Goal: Task Accomplishment & Management: Manage account settings

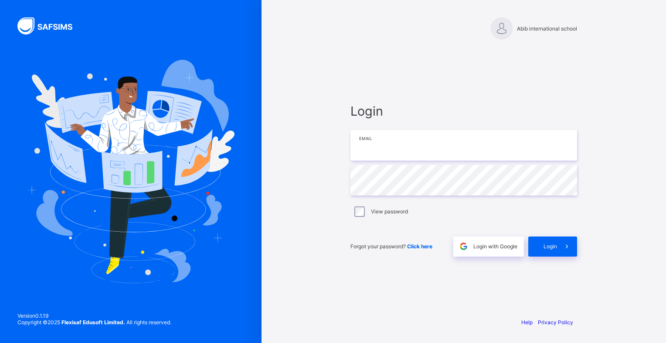
click at [380, 144] on input "email" at bounding box center [464, 145] width 227 height 31
type input "**********"
drag, startPoint x: 446, startPoint y: 142, endPoint x: 321, endPoint y: 137, distance: 124.8
click at [321, 137] on div "**********" at bounding box center [464, 171] width 405 height 343
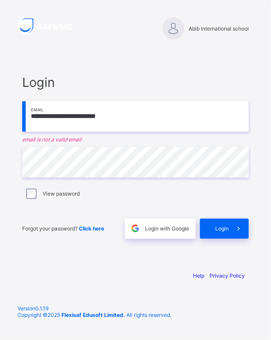
click at [106, 120] on input "**********" at bounding box center [135, 116] width 227 height 31
type input "*"
click at [207, 16] on div "Abib international school" at bounding box center [136, 20] width 244 height 41
click at [195, 34] on div "Abib international school" at bounding box center [135, 28] width 227 height 22
click at [172, 27] on div at bounding box center [174, 28] width 22 height 22
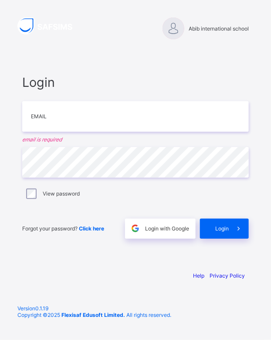
click at [197, 30] on span "Abib international school" at bounding box center [219, 28] width 60 height 7
click at [158, 128] on input "email" at bounding box center [135, 116] width 227 height 31
click at [181, 114] on input "email" at bounding box center [135, 116] width 227 height 31
click at [154, 105] on input "email" at bounding box center [135, 116] width 227 height 31
click at [143, 98] on div "Login Email email is required Password View password Forgot your password? Clic…" at bounding box center [135, 157] width 227 height 164
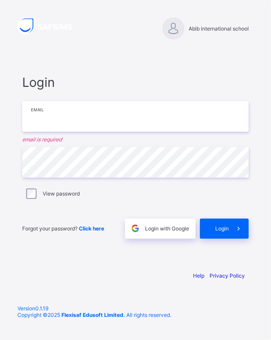
click at [149, 113] on input "email" at bounding box center [135, 116] width 227 height 31
click at [140, 113] on input "email" at bounding box center [135, 116] width 227 height 31
click at [134, 115] on input "email" at bounding box center [135, 116] width 227 height 31
click at [233, 116] on input "email" at bounding box center [135, 116] width 227 height 31
click at [85, 119] on input "email" at bounding box center [135, 116] width 227 height 31
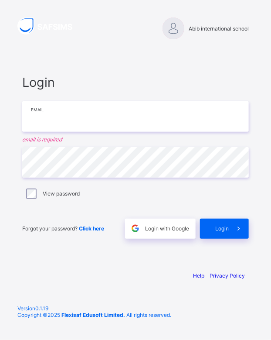
click at [93, 108] on input "email" at bounding box center [135, 116] width 227 height 31
click at [75, 112] on input "email" at bounding box center [135, 116] width 227 height 31
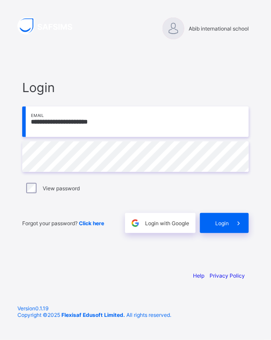
type input "**********"
click at [225, 222] on span "Login" at bounding box center [222, 223] width 14 height 7
click at [201, 30] on span "Abib international school" at bounding box center [219, 28] width 60 height 7
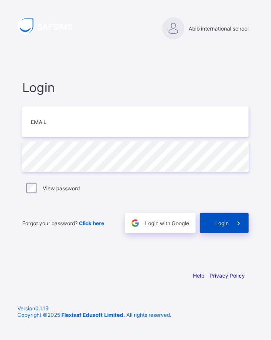
click at [216, 218] on div "Login" at bounding box center [224, 223] width 49 height 20
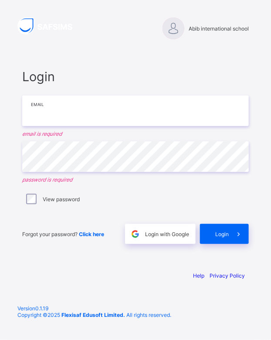
click at [71, 112] on input "email" at bounding box center [135, 110] width 227 height 31
type input "*"
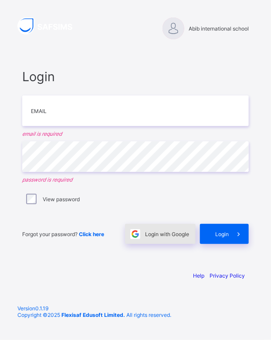
click at [146, 234] on span "Login with Google" at bounding box center [167, 234] width 44 height 7
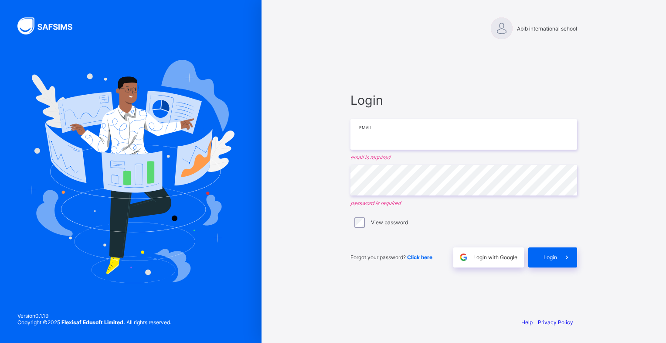
click at [271, 133] on input "email" at bounding box center [464, 134] width 227 height 31
click at [271, 257] on icon at bounding box center [566, 257] width 9 height 8
click at [271, 133] on input "email" at bounding box center [464, 134] width 227 height 31
click at [271, 233] on div "Login Email email is required Password password is required View password Forgo…" at bounding box center [464, 179] width 227 height 175
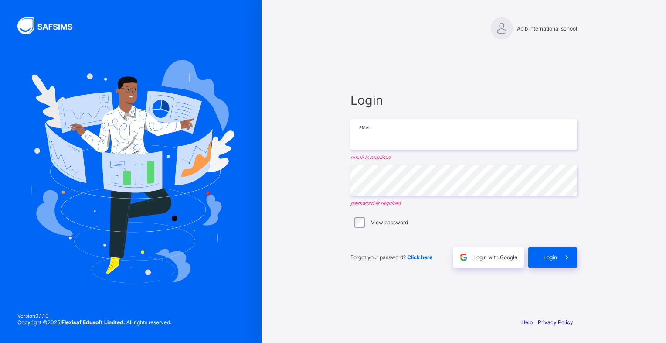
click at [271, 136] on input "email" at bounding box center [464, 134] width 227 height 31
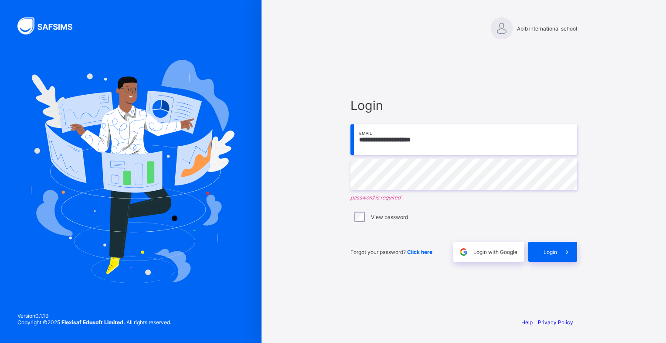
type input "**********"
click at [271, 252] on span "Click here" at bounding box center [419, 251] width 25 height 7
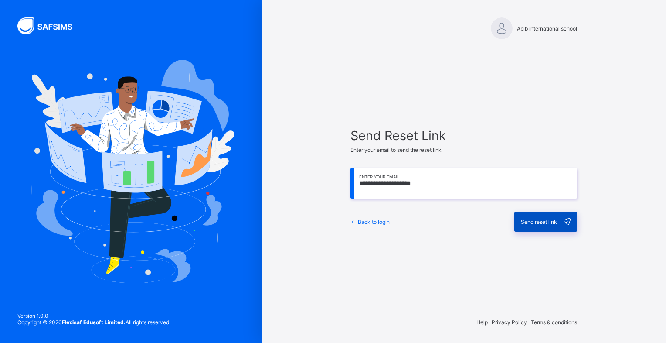
type input "**********"
click at [544, 222] on span "Send reset link" at bounding box center [539, 221] width 36 height 7
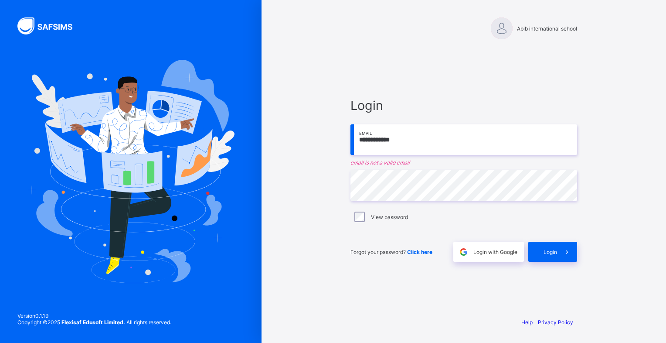
type input "**********"
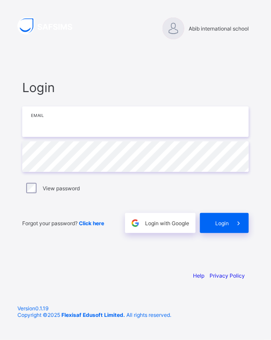
click at [70, 126] on input "email" at bounding box center [135, 121] width 227 height 31
type input "**********"
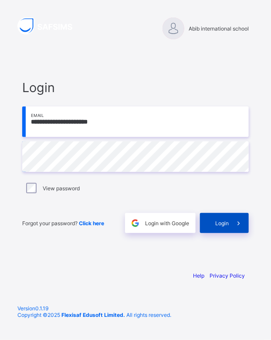
click at [214, 221] on div "Login" at bounding box center [224, 223] width 49 height 20
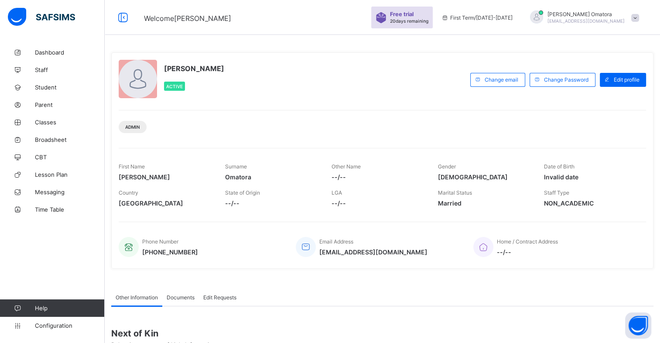
click at [248, 175] on span "Omatora" at bounding box center [271, 176] width 93 height 7
click at [271, 81] on span "Edit profile" at bounding box center [626, 79] width 26 height 7
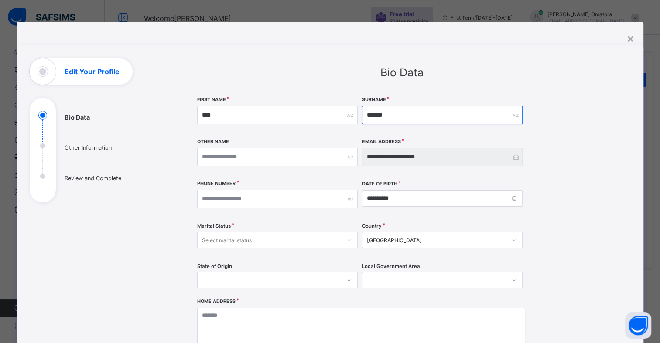
click at [271, 112] on input "*******" at bounding box center [442, 115] width 160 height 18
type input "******"
type input "*******"
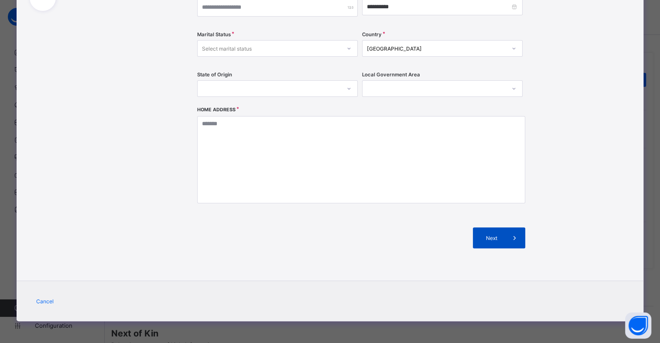
type input "*******"
click at [271, 229] on div "Next" at bounding box center [499, 237] width 52 height 21
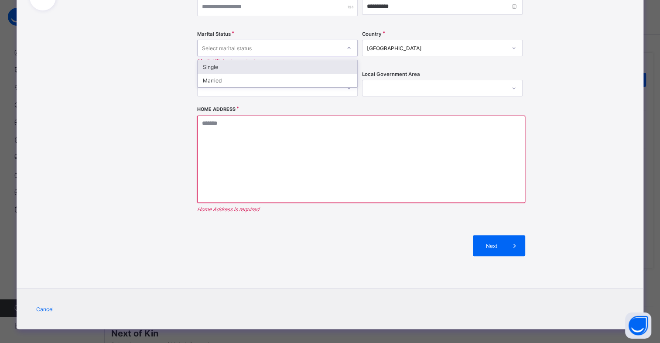
click at [271, 46] on div "Select marital status" at bounding box center [268, 48] width 143 height 12
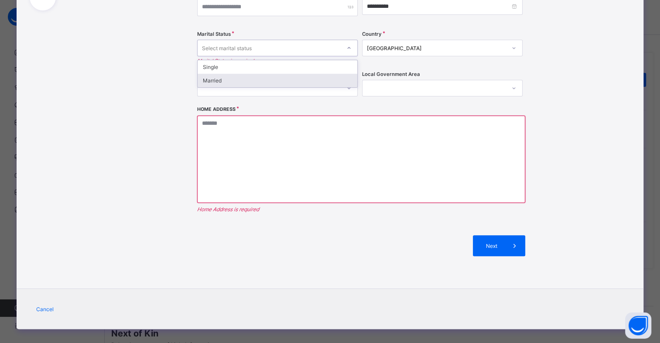
click at [271, 79] on div "Married" at bounding box center [277, 81] width 160 height 14
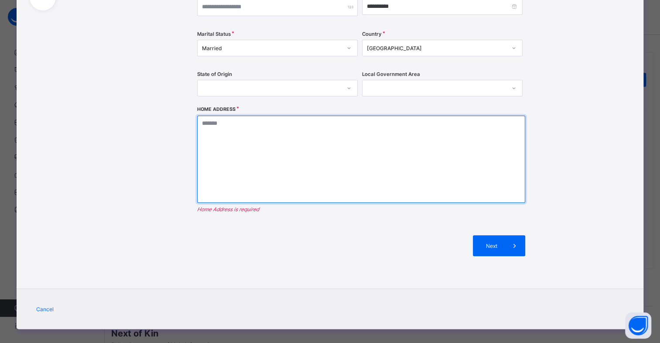
click at [271, 124] on textarea at bounding box center [361, 159] width 328 height 87
type textarea "**********"
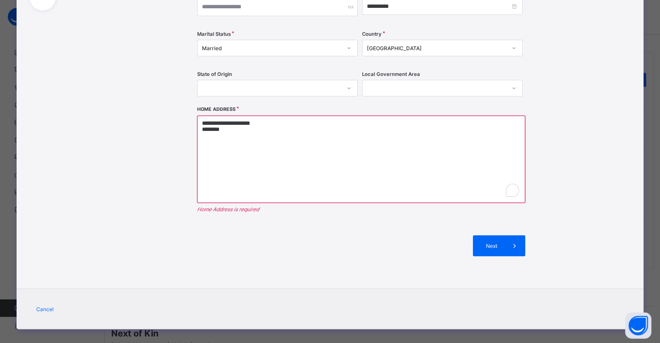
type input "**********"
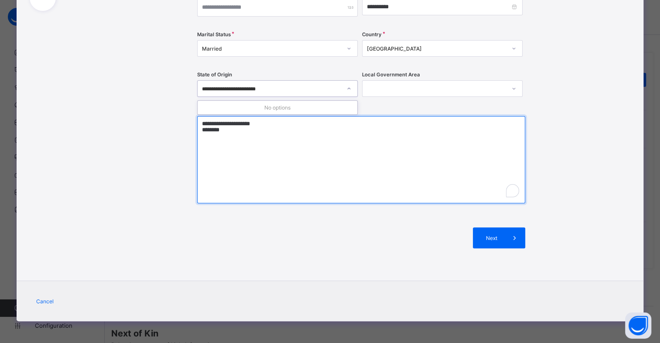
click at [213, 128] on textarea "**********" at bounding box center [361, 159] width 328 height 87
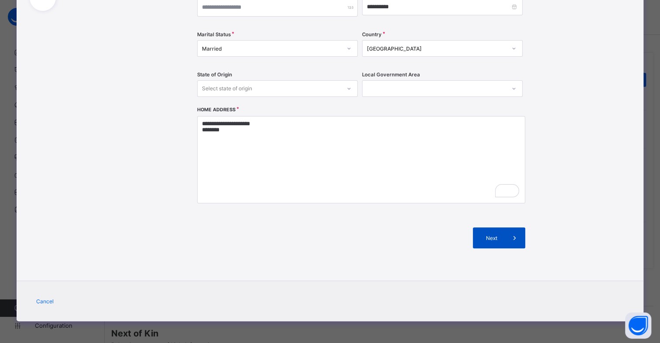
click at [271, 236] on span "Next" at bounding box center [491, 238] width 25 height 7
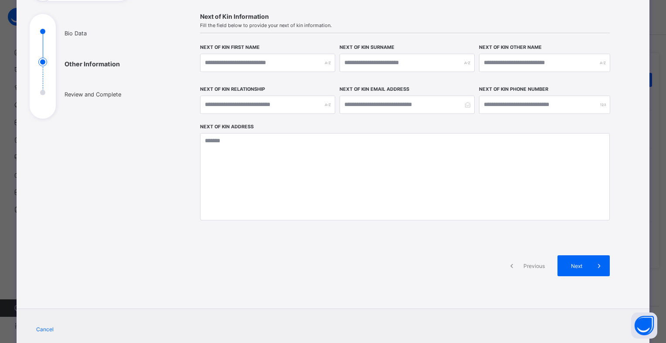
scroll to position [111, 0]
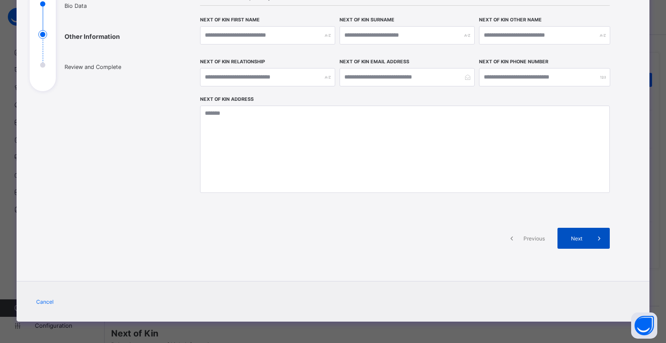
click at [271, 238] on span "Next" at bounding box center [576, 238] width 25 height 7
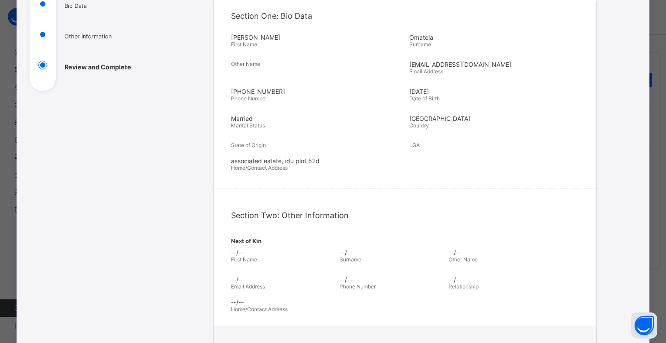
click at [271, 239] on span "Next of Kin" at bounding box center [405, 240] width 348 height 7
click at [271, 235] on div "Section Two: Other Information Next of Kin --/-- First Name --/-- Surname --/--…" at bounding box center [405, 263] width 383 height 123
click at [271, 242] on div "Section Two: Other Information Next of Kin --/-- First Name --/-- Surname --/--…" at bounding box center [405, 263] width 383 height 123
click at [271, 238] on span "Next of Kin" at bounding box center [405, 240] width 348 height 7
click at [271, 237] on div "Review and Submit Confirm the details Section One: Bio Data Rita First Name Oma…" at bounding box center [405, 174] width 410 height 439
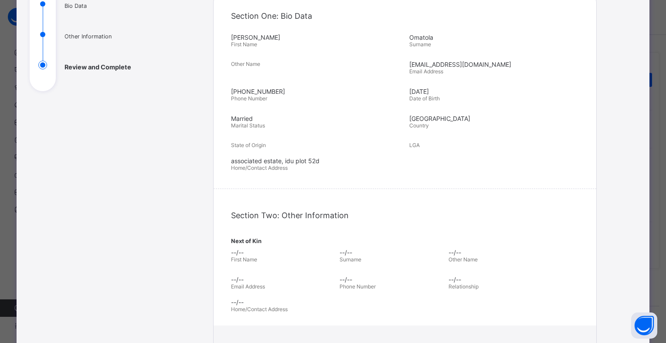
click at [271, 237] on div "Review and Submit Confirm the details Section One: Bio Data Rita First Name Oma…" at bounding box center [405, 174] width 410 height 439
click at [271, 294] on div "--/-- Home/Contact Address" at bounding box center [405, 305] width 348 height 23
click at [271, 41] on div "**********" at bounding box center [333, 197] width 633 height 527
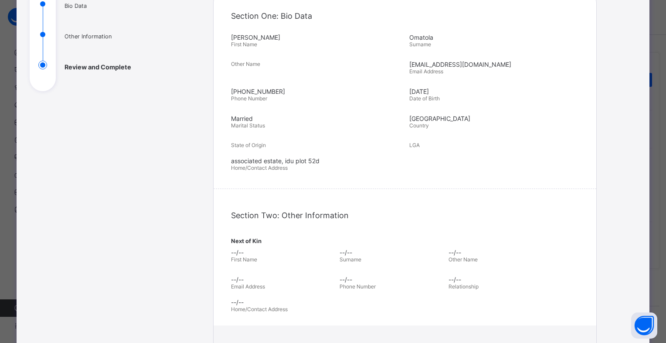
click at [271, 34] on div "**********" at bounding box center [405, 197] width 463 height 501
click at [271, 37] on div "**********" at bounding box center [405, 197] width 463 height 501
click at [254, 11] on span "Section One: Bio Data" at bounding box center [271, 15] width 81 height 9
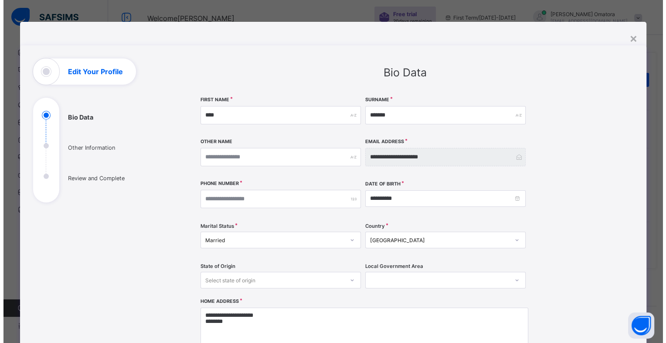
scroll to position [192, 0]
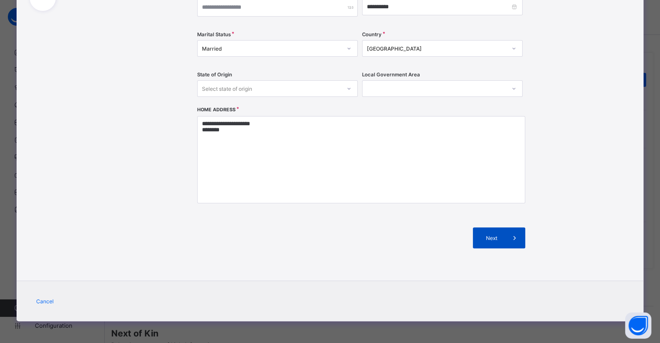
click at [499, 240] on span "Next" at bounding box center [491, 238] width 25 height 7
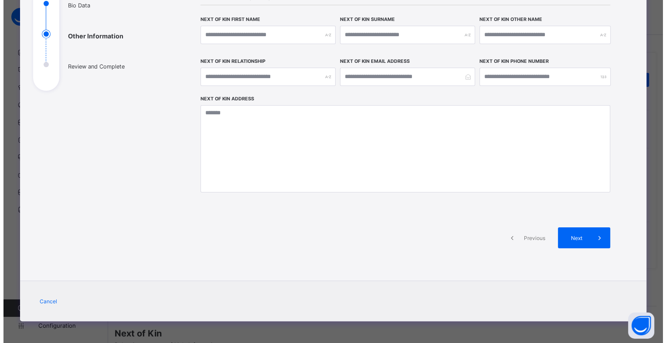
scroll to position [111, 0]
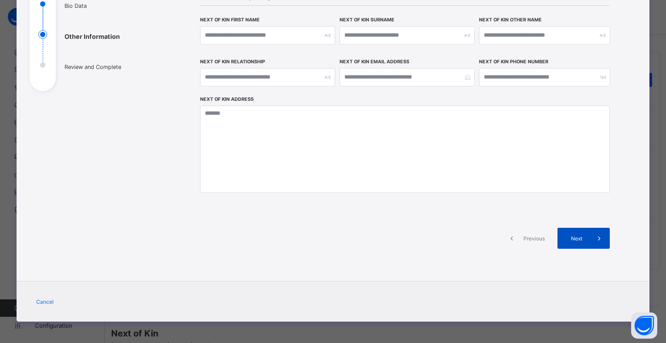
click at [572, 238] on span "Next" at bounding box center [576, 238] width 25 height 7
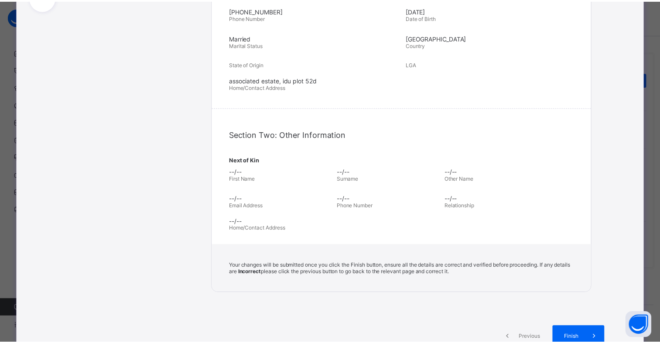
scroll to position [253, 0]
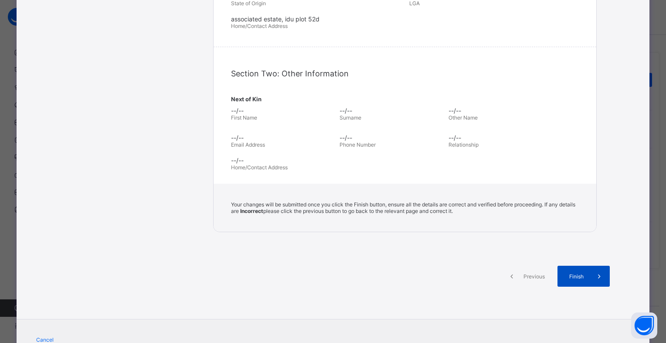
click at [578, 278] on span "Finish" at bounding box center [576, 276] width 25 height 7
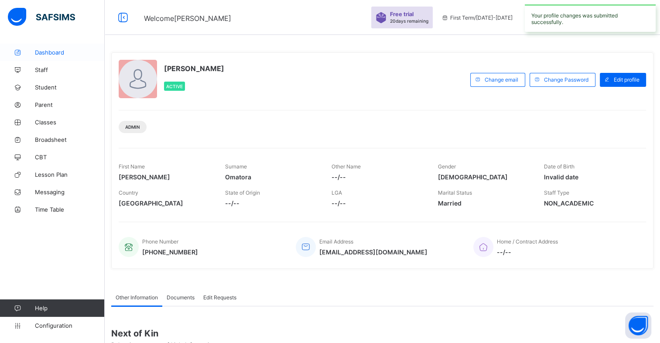
click at [45, 55] on span "Dashboard" at bounding box center [70, 52] width 70 height 7
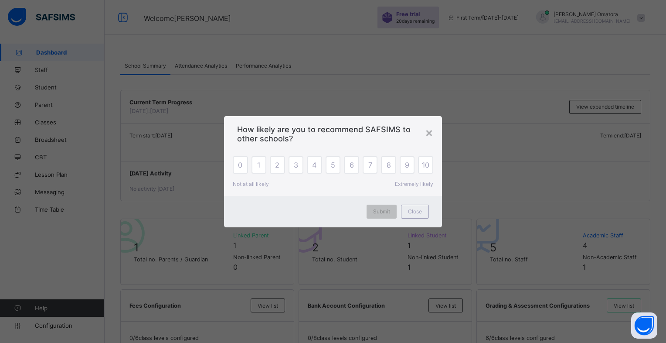
click at [434, 133] on div "How likely are you to recommend SAFSIMS to other schools?" at bounding box center [333, 131] width 218 height 31
click at [425, 133] on div "×" at bounding box center [429, 132] width 8 height 15
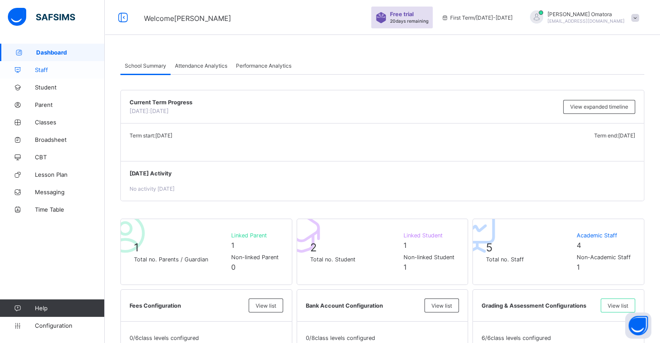
click at [42, 75] on link "Staff" at bounding box center [52, 69] width 105 height 17
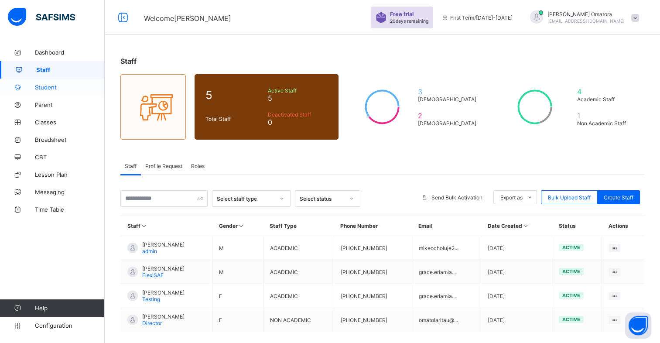
click at [44, 89] on span "Student" at bounding box center [70, 87] width 70 height 7
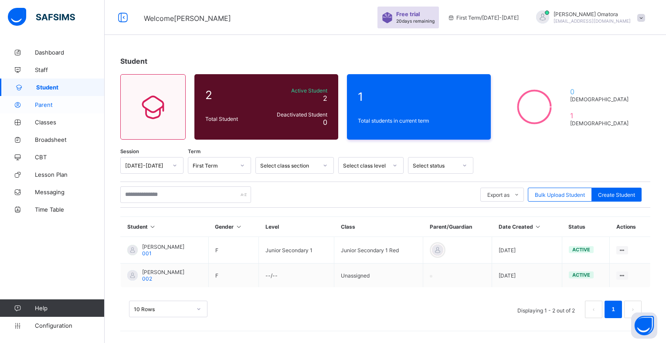
click at [57, 104] on span "Parent" at bounding box center [70, 104] width 70 height 7
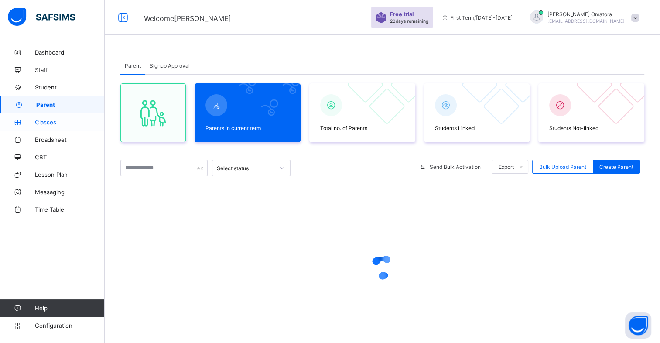
click at [53, 124] on span "Classes" at bounding box center [70, 122] width 70 height 7
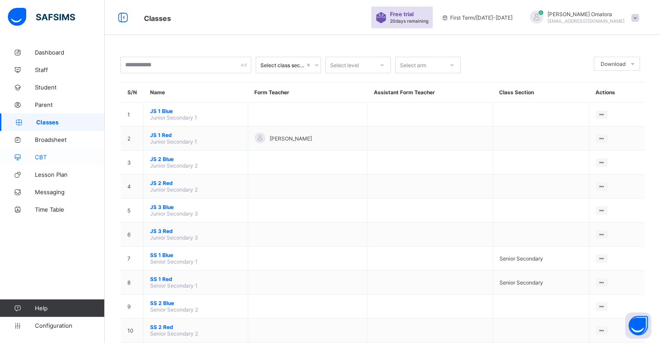
click at [54, 156] on span "CBT" at bounding box center [70, 156] width 70 height 7
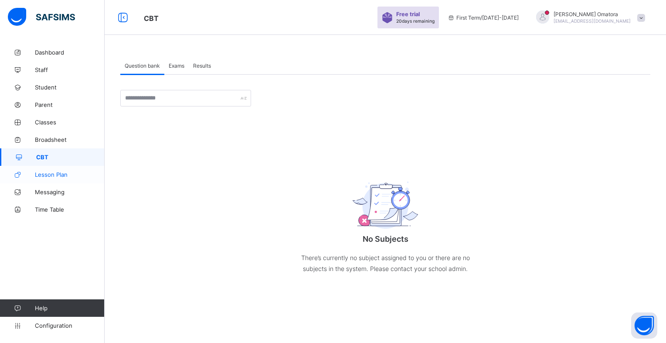
click at [58, 173] on span "Lesson Plan" at bounding box center [70, 174] width 70 height 7
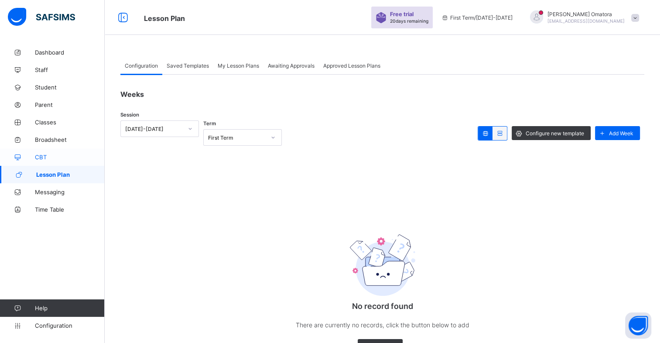
click at [52, 157] on span "CBT" at bounding box center [70, 156] width 70 height 7
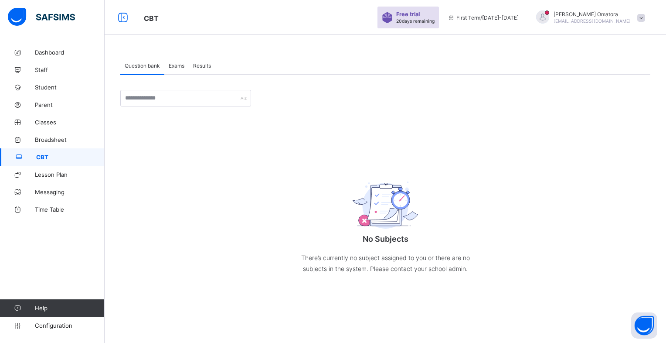
click at [175, 62] on span "Exams" at bounding box center [177, 65] width 16 height 7
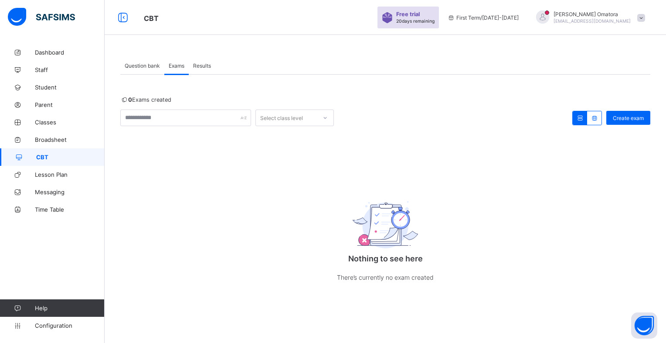
click at [208, 67] on span "Results" at bounding box center [202, 65] width 18 height 7
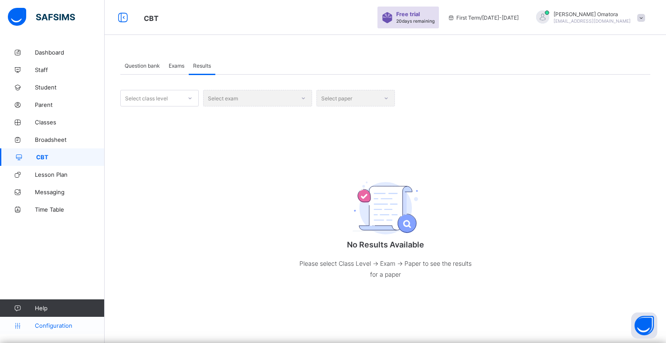
click at [58, 326] on span "Configuration" at bounding box center [69, 325] width 69 height 7
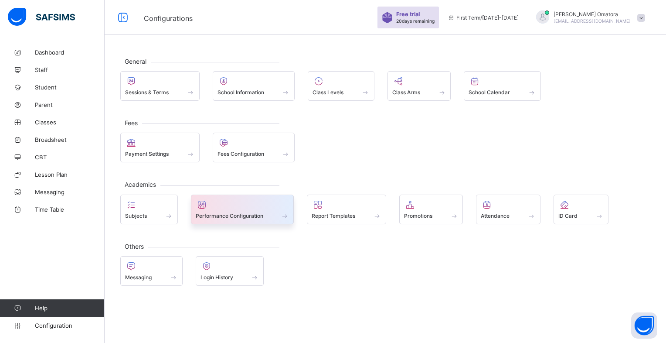
click at [255, 207] on div at bounding box center [243, 204] width 94 height 10
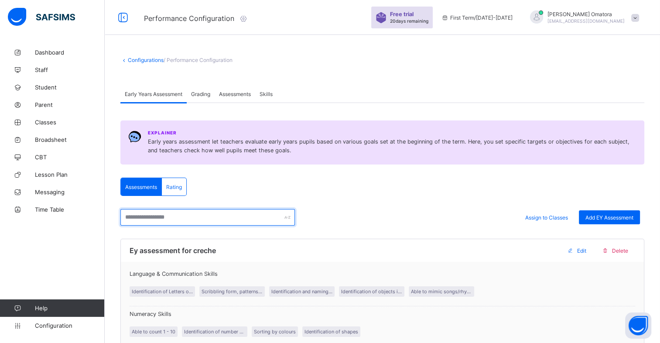
click at [271, 221] on input "text" at bounding box center [207, 217] width 174 height 17
click at [202, 94] on span "Grading" at bounding box center [200, 94] width 19 height 7
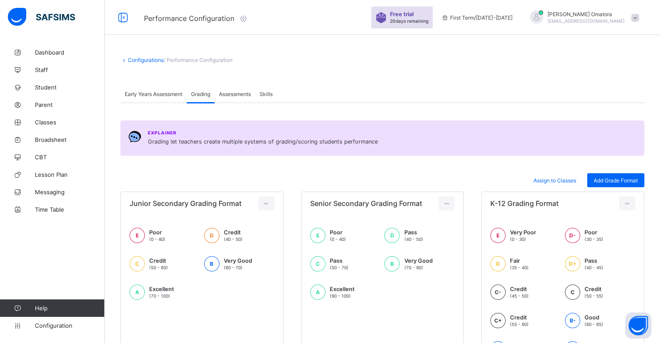
click at [244, 88] on div "Assessments" at bounding box center [234, 93] width 41 height 17
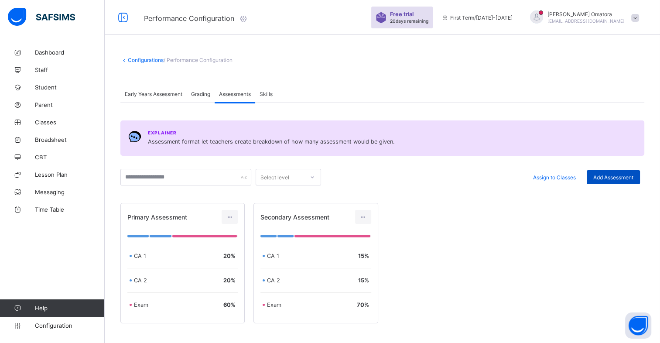
click at [621, 177] on span "Add Assessment" at bounding box center [613, 177] width 40 height 7
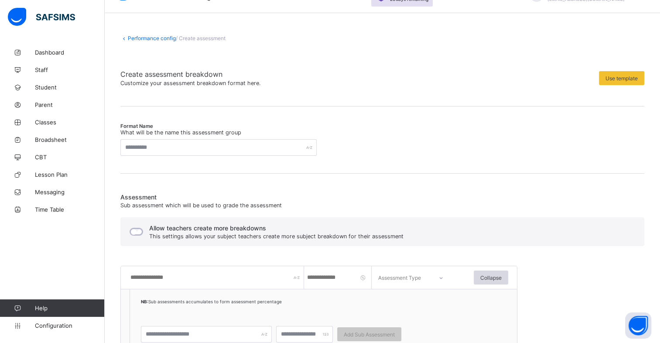
scroll to position [21, 0]
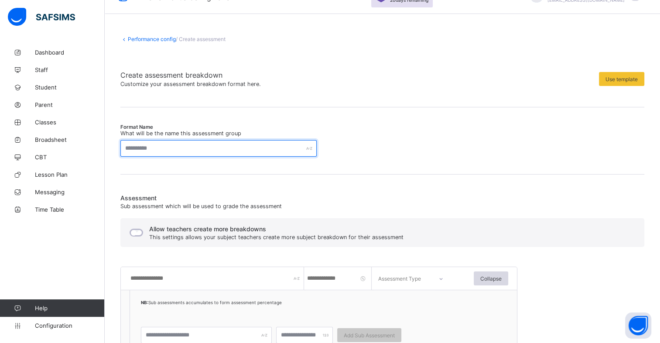
click at [234, 151] on input "text" at bounding box center [218, 148] width 196 height 17
type input "*"
type input "**********"
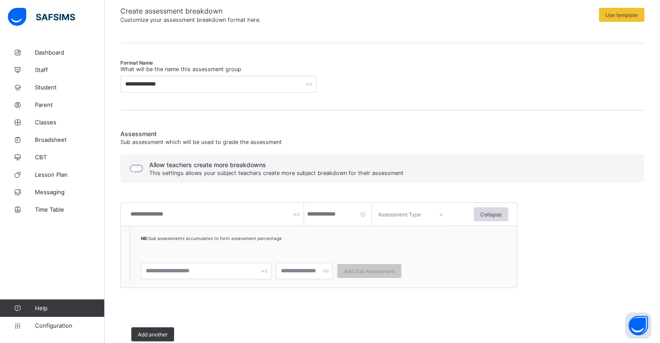
scroll to position [87, 0]
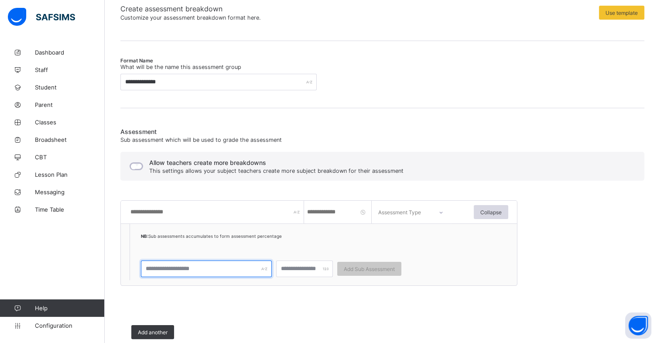
click at [225, 272] on input "text" at bounding box center [206, 268] width 131 height 17
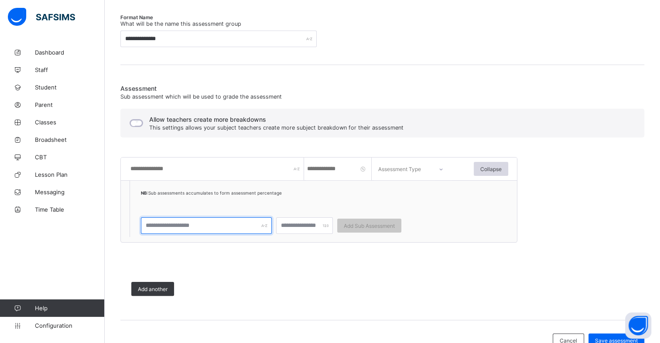
scroll to position [131, 0]
click at [233, 224] on input "text" at bounding box center [206, 225] width 131 height 17
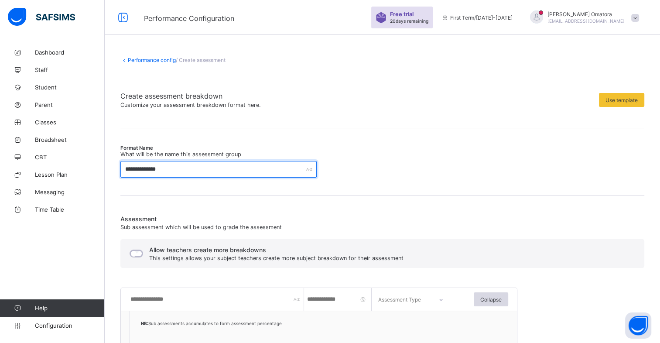
click at [292, 172] on input "**********" at bounding box center [218, 169] width 196 height 17
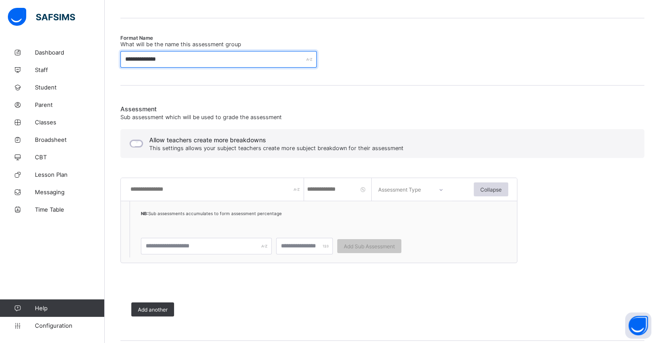
scroll to position [110, 0]
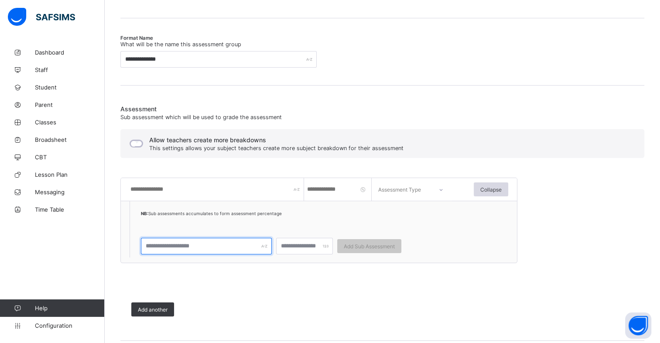
click at [205, 248] on input "text" at bounding box center [206, 246] width 131 height 17
click at [203, 194] on input "text" at bounding box center [216, 189] width 174 height 23
type input "****"
click at [237, 252] on input "text" at bounding box center [206, 246] width 131 height 17
type input "****"
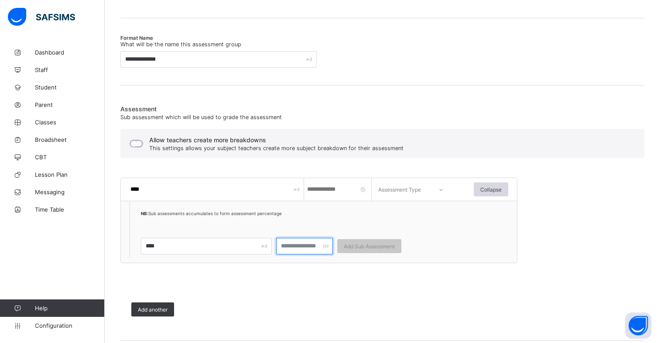
click at [306, 248] on input "number" at bounding box center [304, 246] width 57 height 17
type input "*"
click at [335, 187] on input "number" at bounding box center [338, 189] width 65 height 23
type input "*"
click at [413, 189] on div "Assessment Type" at bounding box center [399, 189] width 43 height 23
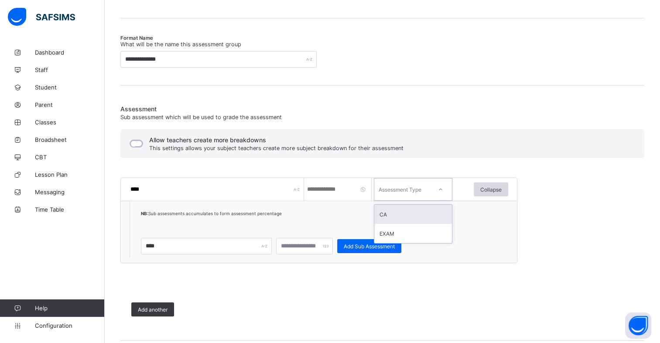
click at [403, 217] on div "CA" at bounding box center [413, 213] width 78 height 19
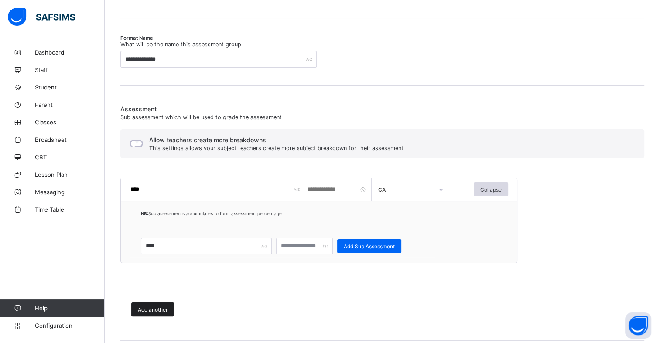
click at [157, 308] on span "Add another" at bounding box center [153, 309] width 30 height 7
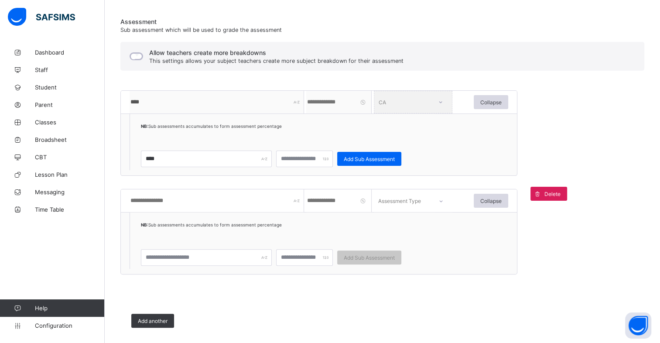
scroll to position [199, 0]
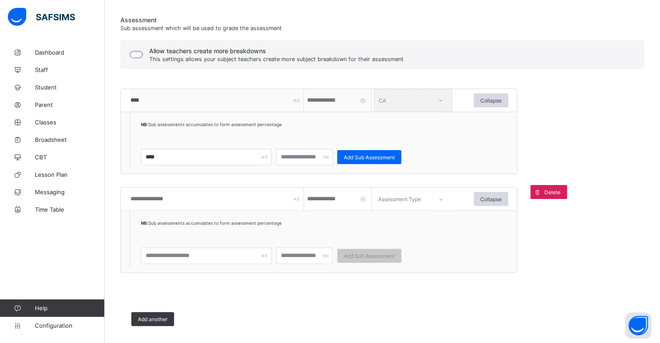
click at [194, 193] on input "text" at bounding box center [216, 198] width 174 height 23
type input "****"
click at [228, 260] on input "text" at bounding box center [206, 255] width 131 height 17
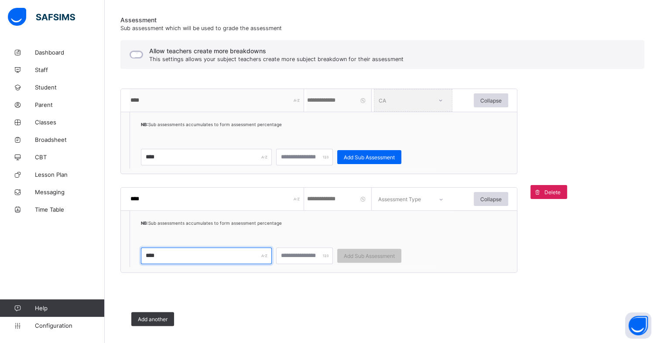
type input "****"
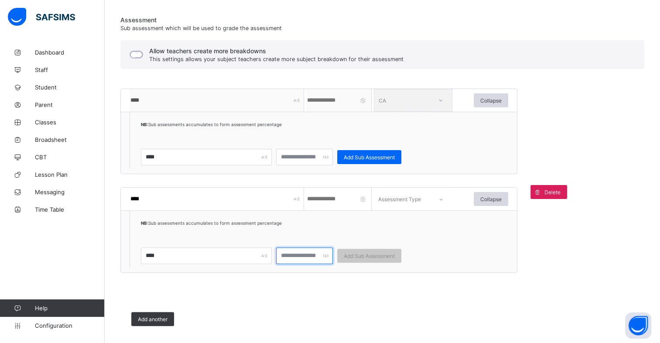
click at [286, 261] on input "number" at bounding box center [304, 255] width 57 height 17
type input "*"
click at [334, 199] on input "number" at bounding box center [338, 198] width 65 height 23
type input "*"
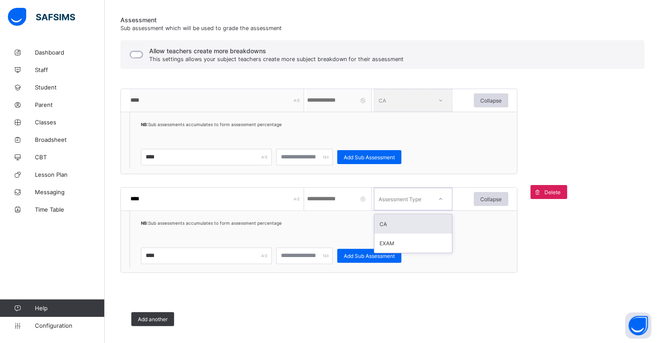
click at [394, 202] on div "Assessment Type" at bounding box center [399, 198] width 43 height 23
click at [392, 226] on div "CA" at bounding box center [413, 223] width 78 height 19
click at [160, 316] on span "Add another" at bounding box center [153, 319] width 30 height 7
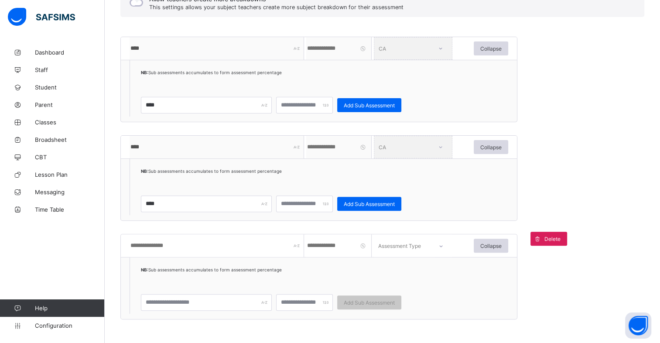
scroll to position [251, 0]
click at [181, 247] on input "text" at bounding box center [216, 245] width 174 height 23
type input "****"
click at [323, 247] on input "number" at bounding box center [338, 245] width 65 height 23
type input "*"
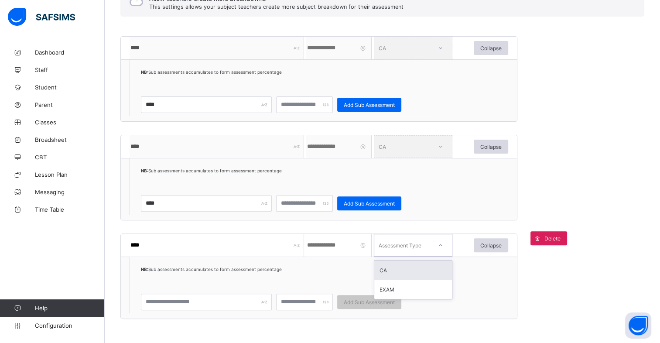
click at [403, 248] on div "Assessment Type" at bounding box center [399, 245] width 43 height 23
click at [397, 273] on div "CA" at bounding box center [413, 269] width 78 height 19
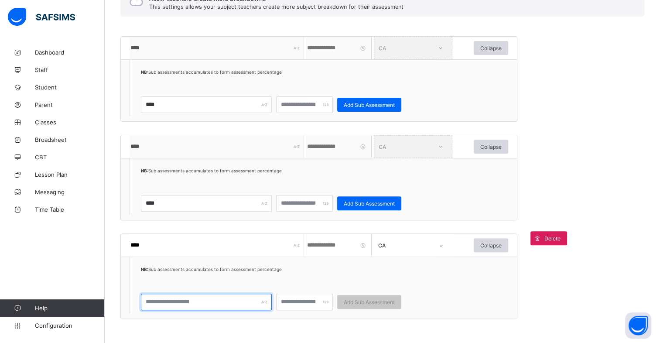
click at [205, 303] on input "text" at bounding box center [206, 301] width 131 height 17
type input "****"
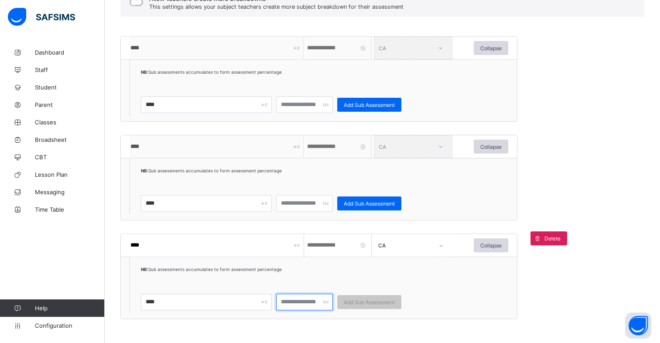
click at [306, 301] on input "number" at bounding box center [304, 301] width 57 height 17
type input "*"
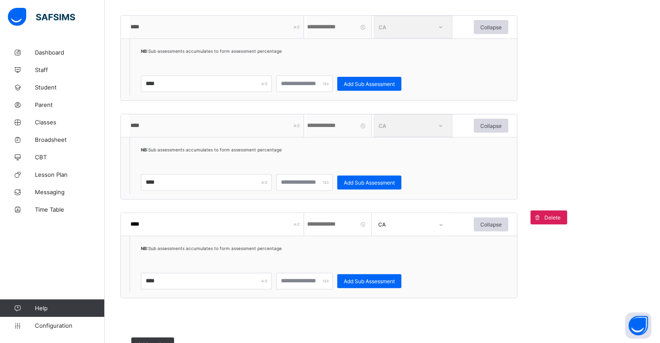
scroll to position [280, 0]
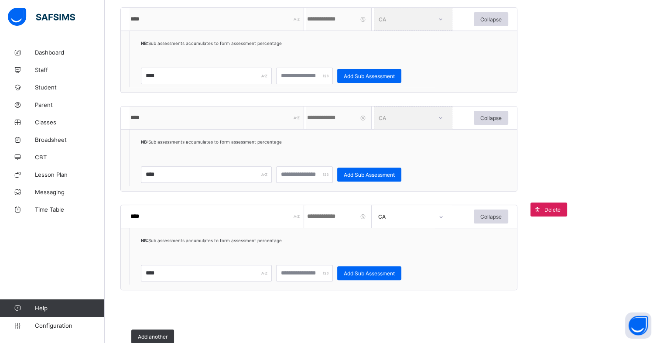
click at [164, 323] on div "Add another" at bounding box center [333, 336] width 427 height 36
click at [163, 335] on span "Add another" at bounding box center [153, 336] width 30 height 7
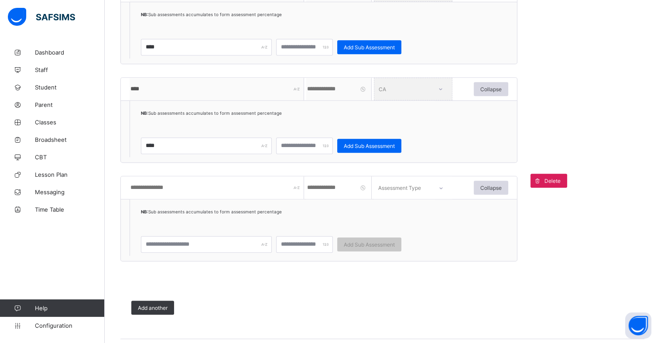
scroll to position [408, 0]
click at [177, 242] on input "text" at bounding box center [206, 243] width 131 height 17
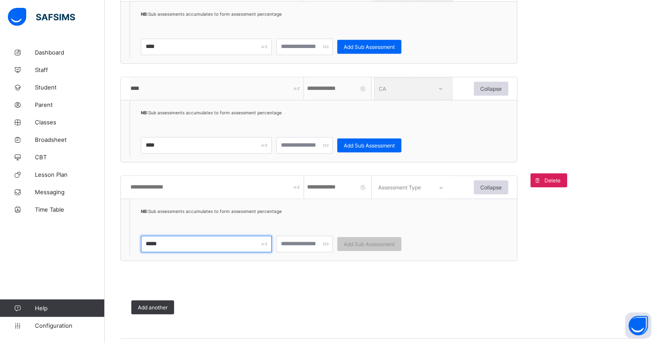
type input "*****"
click at [174, 189] on input "text" at bounding box center [216, 187] width 174 height 23
type input "**********"
click at [341, 188] on input "number" at bounding box center [338, 187] width 65 height 23
type input "*"
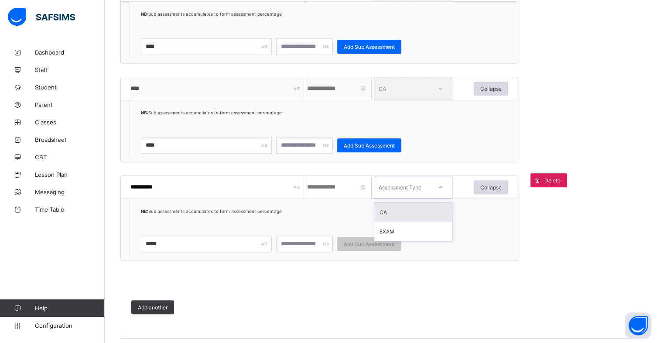
click at [412, 187] on div "Assessment Type" at bounding box center [399, 187] width 43 height 23
click at [397, 215] on div "CA" at bounding box center [413, 211] width 78 height 19
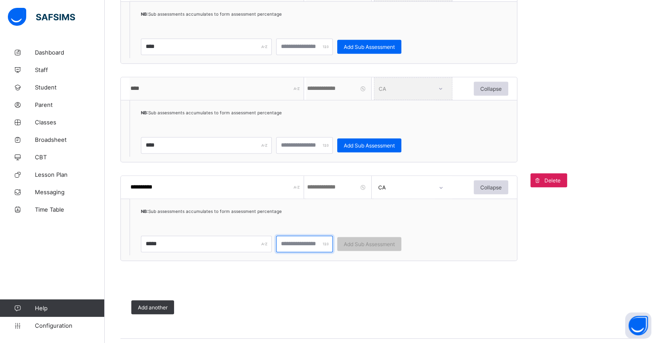
click at [310, 240] on input "number" at bounding box center [304, 243] width 57 height 17
type input "*"
click at [160, 310] on div "Add another" at bounding box center [152, 307] width 43 height 14
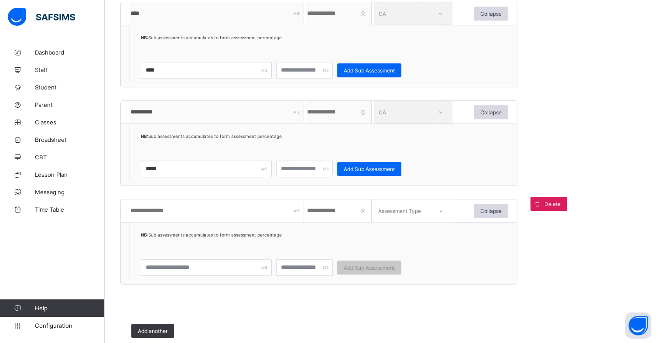
scroll to position [483, 0]
click at [225, 213] on input "text" at bounding box center [216, 210] width 174 height 23
type input "****"
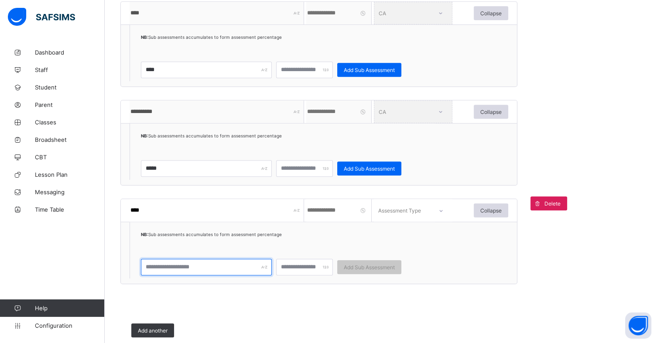
click at [177, 267] on input "text" at bounding box center [206, 267] width 131 height 17
type input "*"
type input "**********"
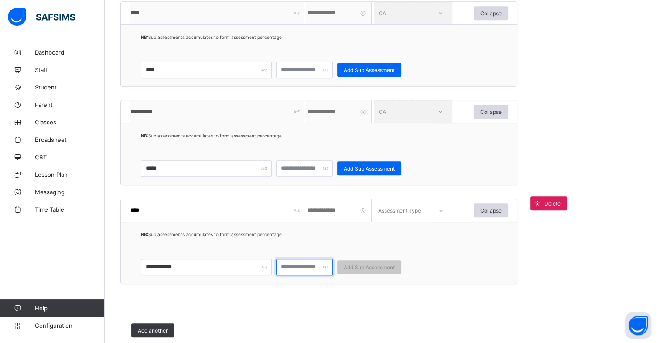
click at [313, 267] on input "number" at bounding box center [304, 267] width 57 height 17
type input "*"
click at [324, 211] on input "number" at bounding box center [338, 210] width 65 height 23
click at [364, 211] on input "**" at bounding box center [338, 210] width 65 height 23
click at [367, 207] on input "*" at bounding box center [338, 210] width 65 height 23
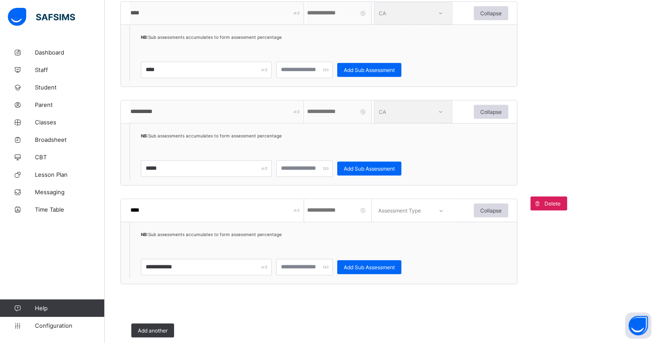
click at [365, 208] on input "*" at bounding box center [338, 210] width 65 height 23
type input "*"
click at [365, 208] on input "*" at bounding box center [338, 210] width 65 height 23
click at [420, 211] on div "Assessment Type" at bounding box center [399, 210] width 43 height 23
click at [400, 238] on div "CA" at bounding box center [413, 234] width 78 height 19
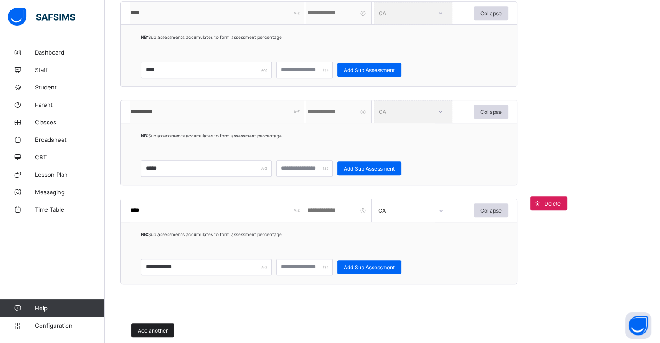
click at [159, 330] on span "Add another" at bounding box center [153, 330] width 30 height 7
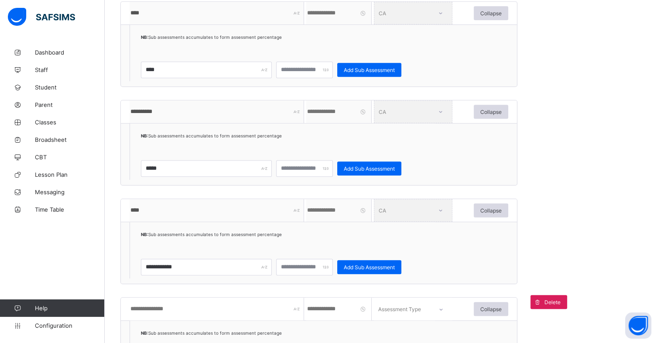
click at [164, 314] on input "text" at bounding box center [216, 308] width 174 height 23
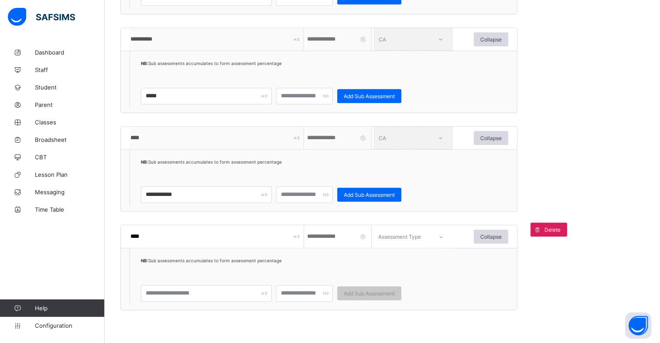
scroll to position [556, 0]
type input "****"
click at [336, 240] on input "number" at bounding box center [338, 236] width 65 height 23
type input "*"
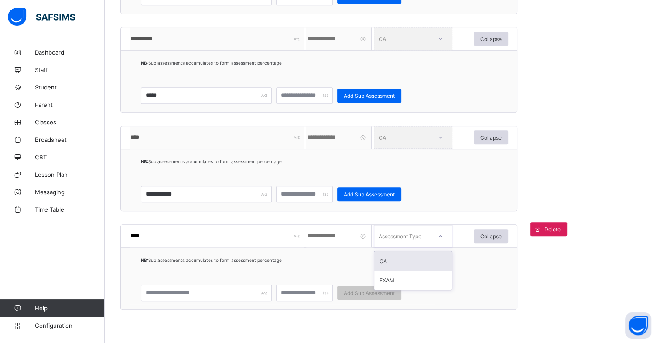
click at [407, 233] on div "Assessment Type" at bounding box center [399, 236] width 43 height 23
click at [392, 266] on div "CA" at bounding box center [413, 260] width 78 height 19
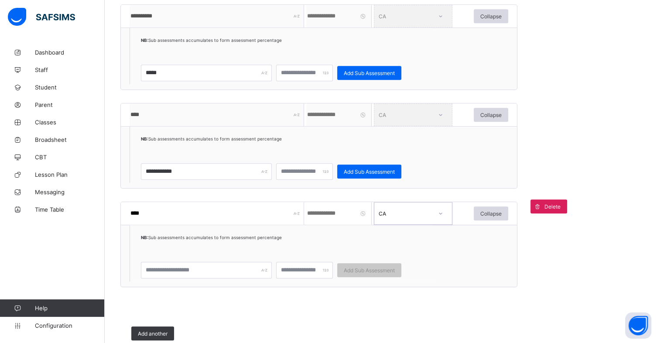
scroll to position [580, 0]
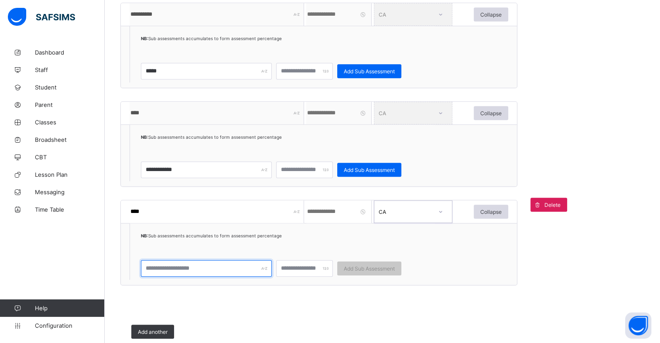
click at [240, 268] on input "text" at bounding box center [206, 268] width 131 height 17
type input "****"
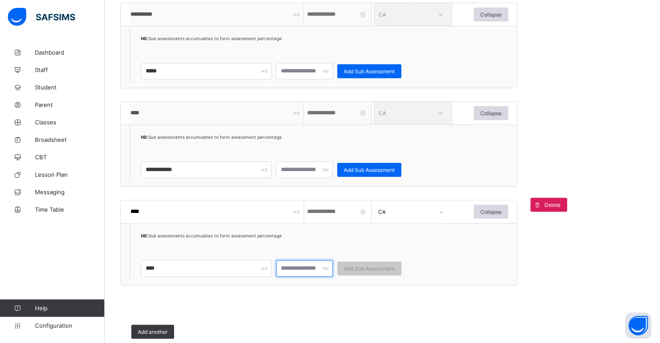
click at [313, 267] on input "number" at bounding box center [304, 268] width 57 height 17
type input "*"
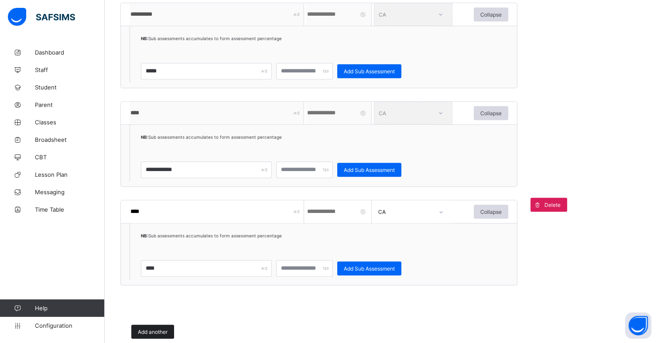
click at [146, 330] on span "Add another" at bounding box center [153, 331] width 30 height 7
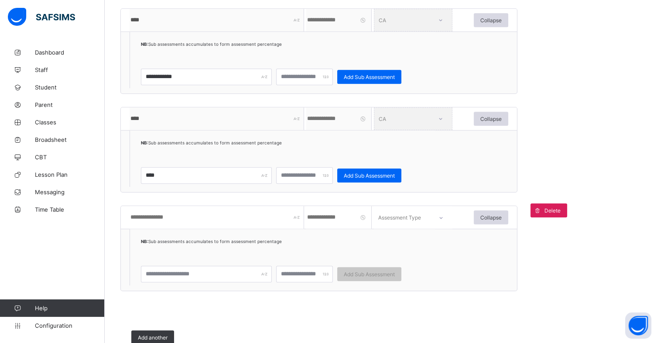
scroll to position [687, 0]
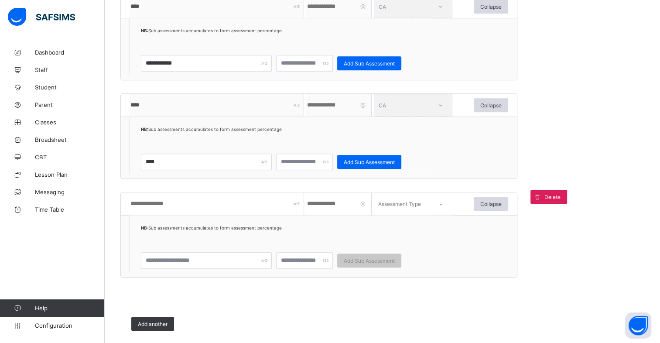
click at [204, 208] on input "text" at bounding box center [216, 203] width 174 height 23
type input "**********"
click at [336, 205] on input "number" at bounding box center [338, 203] width 65 height 23
type input "*"
click at [402, 202] on div "Assessment Type" at bounding box center [399, 203] width 43 height 23
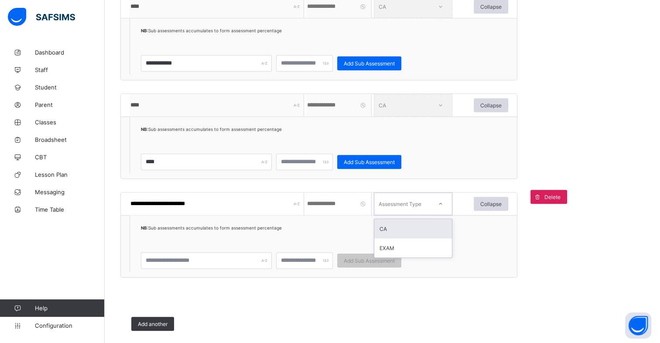
click at [388, 229] on div "CA" at bounding box center [413, 228] width 78 height 19
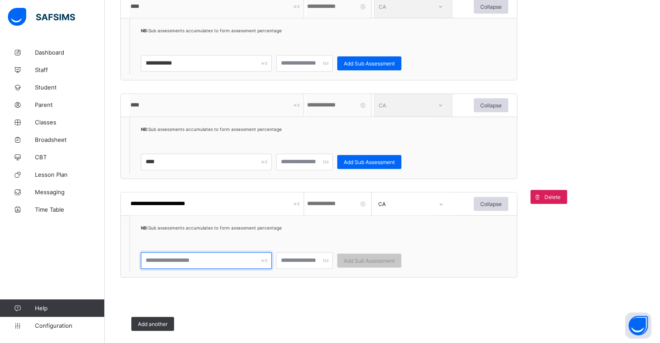
click at [205, 262] on input "text" at bounding box center [206, 260] width 131 height 17
click at [205, 262] on input "***" at bounding box center [206, 260] width 131 height 17
type input "*********"
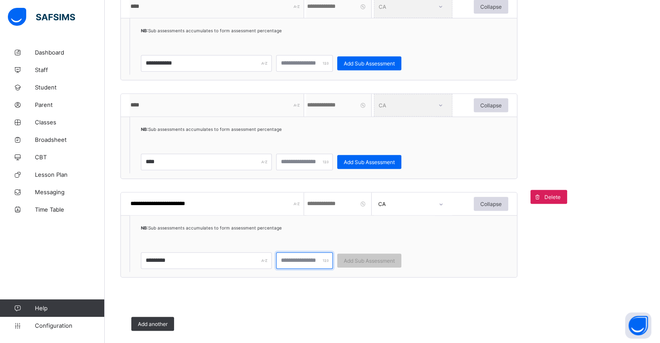
click at [318, 261] on input "number" at bounding box center [304, 260] width 57 height 17
type input "*"
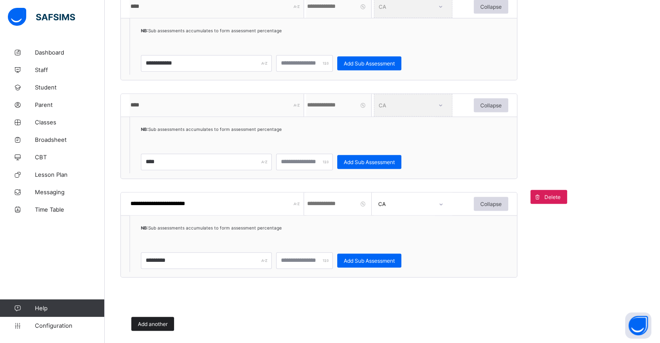
click at [151, 320] on span "Add another" at bounding box center [153, 323] width 30 height 7
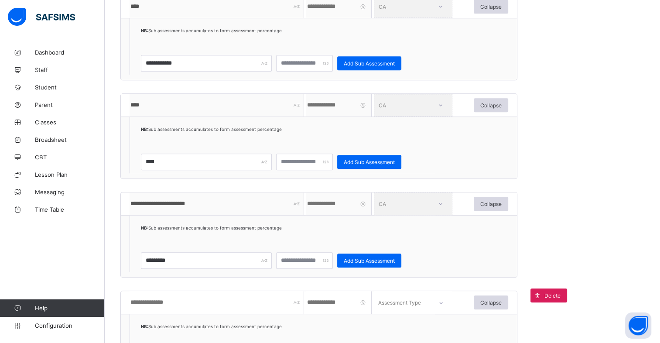
click at [160, 300] on input "text" at bounding box center [216, 302] width 174 height 23
type input "**********"
click at [325, 305] on input "number" at bounding box center [338, 302] width 65 height 23
type input "**"
click at [391, 303] on div "option CA focused, 1 of 2. 2 results available. Use Up and Down to choose optio…" at bounding box center [413, 302] width 78 height 23
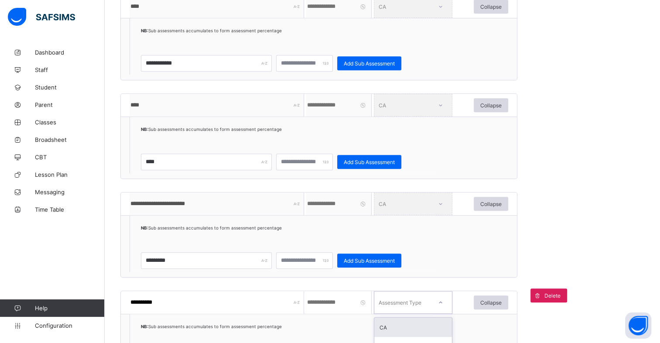
scroll to position [702, 0]
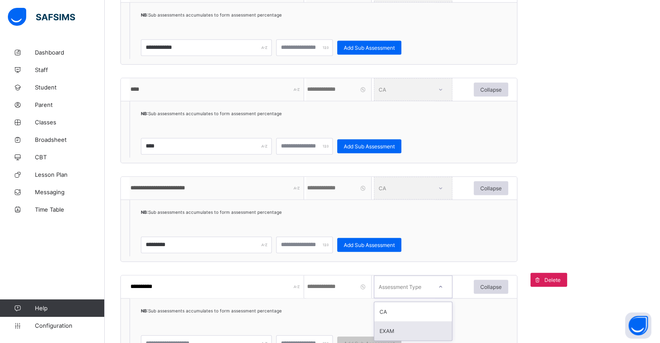
click at [401, 329] on div "EXAM" at bounding box center [413, 330] width 78 height 19
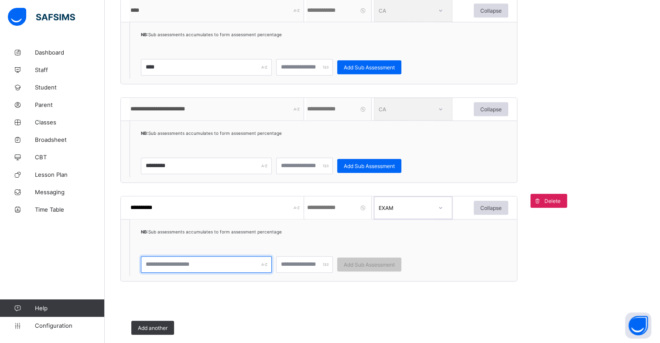
click at [206, 262] on input "text" at bounding box center [206, 264] width 131 height 17
type input "**********"
click at [301, 262] on input "number" at bounding box center [304, 264] width 57 height 17
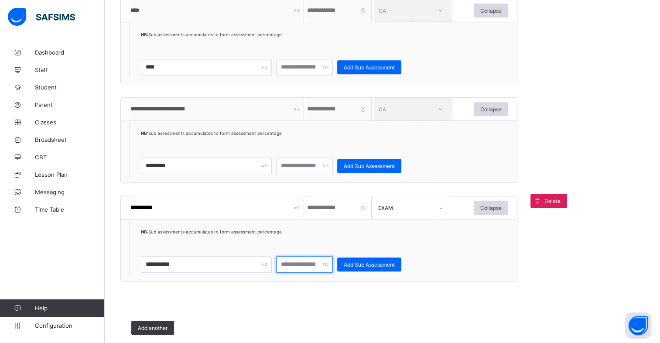
type input "***"
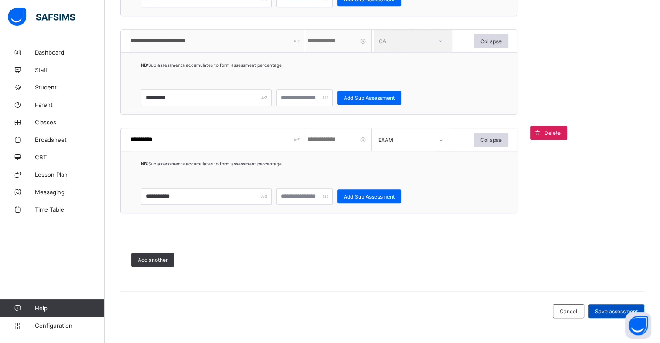
click at [612, 308] on span "Save assessment" at bounding box center [616, 311] width 43 height 7
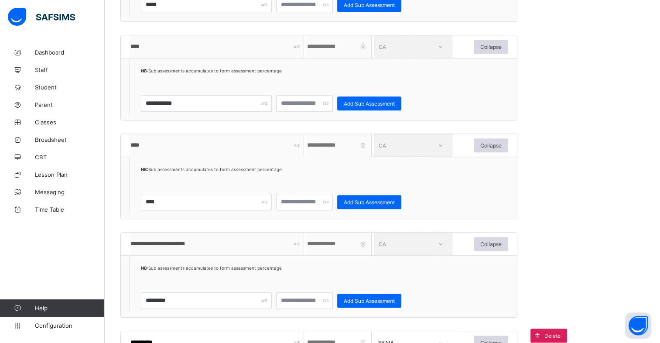
scroll to position [647, 0]
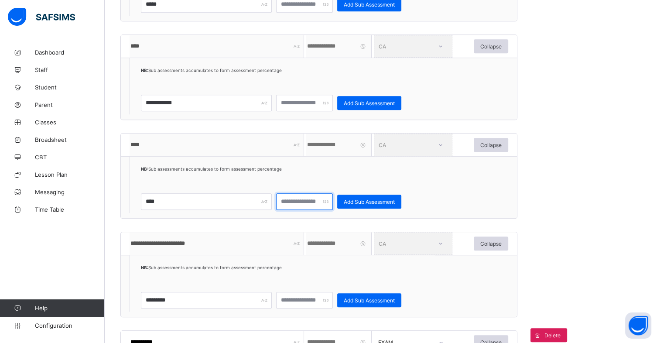
click at [288, 199] on input "*" at bounding box center [304, 201] width 57 height 17
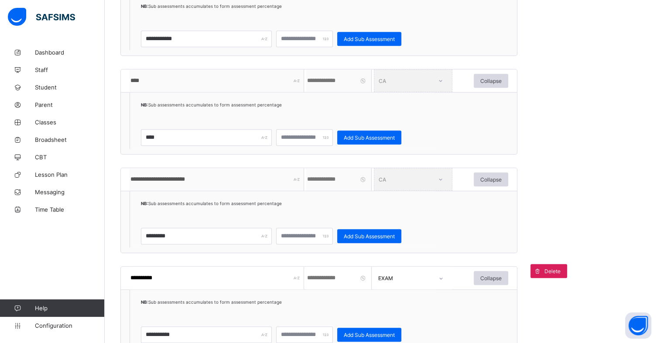
scroll to position [711, 0]
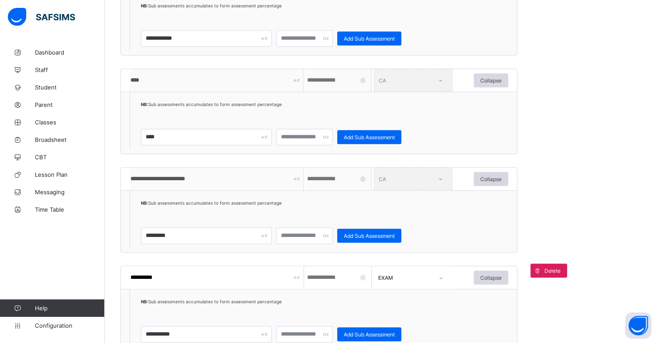
click at [507, 210] on div "**********" at bounding box center [318, 209] width 397 height 85
click at [473, 214] on div "**********" at bounding box center [318, 209] width 397 height 85
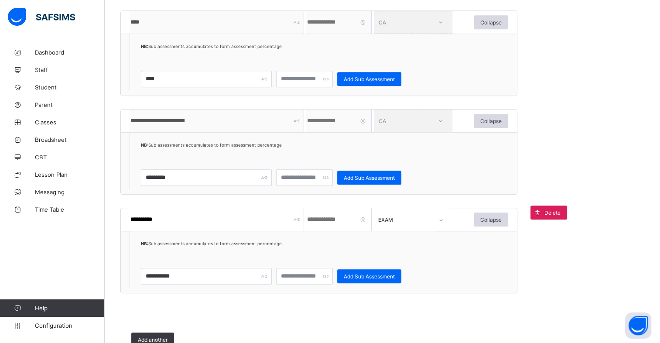
scroll to position [771, 0]
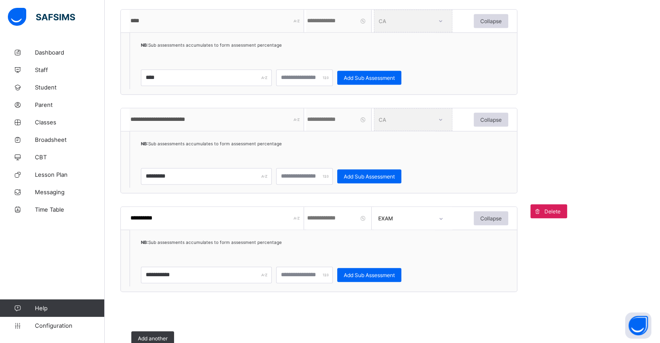
click at [319, 214] on input "**" at bounding box center [338, 218] width 65 height 23
click at [164, 337] on span "Add another" at bounding box center [153, 338] width 30 height 7
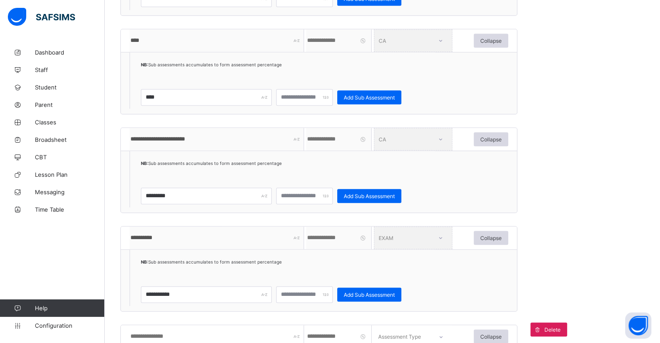
scroll to position [748, 0]
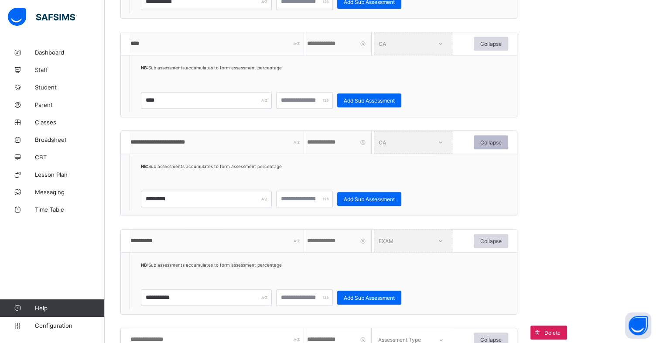
click at [496, 137] on div "Collapse" at bounding box center [490, 142] width 34 height 14
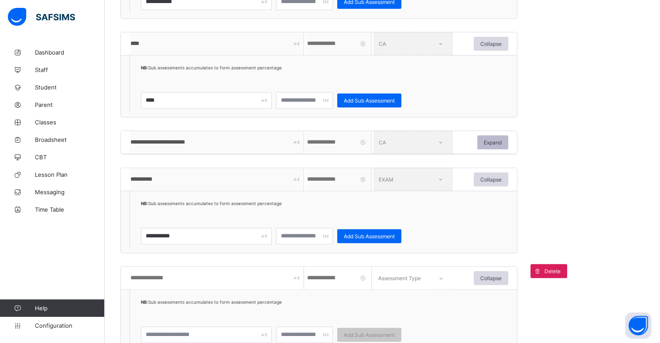
click at [495, 141] on span "Expand" at bounding box center [492, 142] width 18 height 7
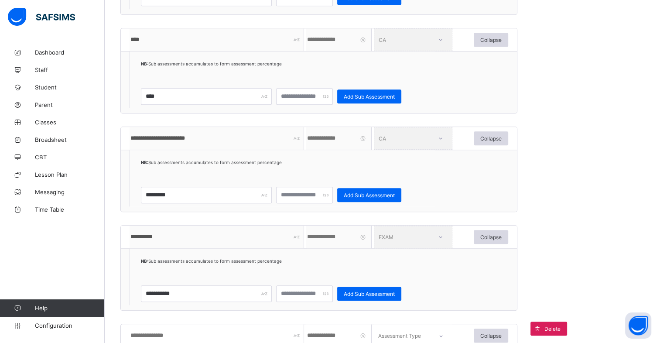
scroll to position [752, 0]
click at [511, 180] on div "**********" at bounding box center [318, 169] width 397 height 85
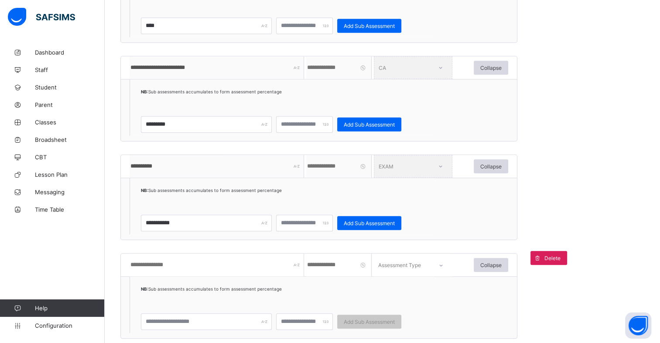
scroll to position [823, 0]
click at [544, 257] on span "Delete" at bounding box center [552, 257] width 16 height 7
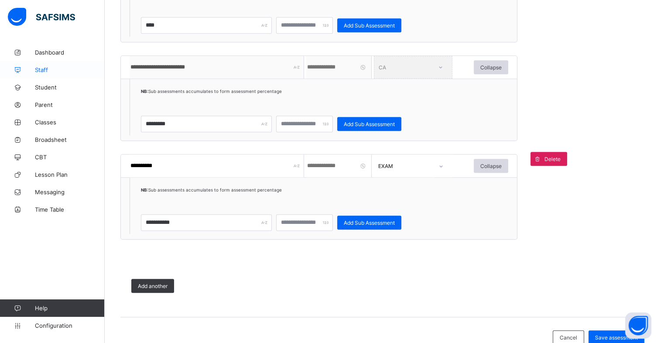
click at [537, 153] on span at bounding box center [537, 159] width 14 height 14
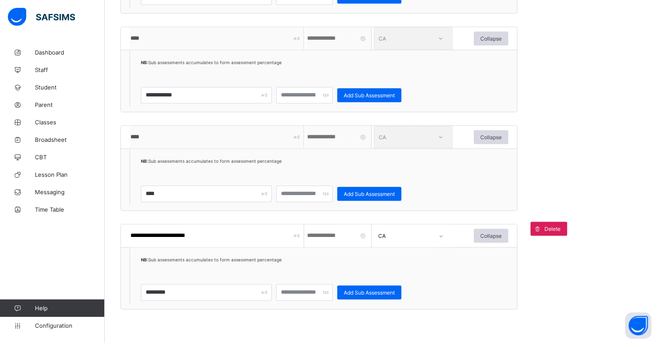
scroll to position [654, 0]
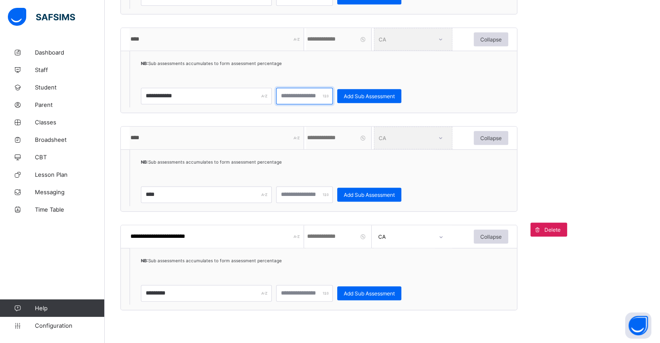
click at [298, 95] on input "*" at bounding box center [304, 96] width 57 height 17
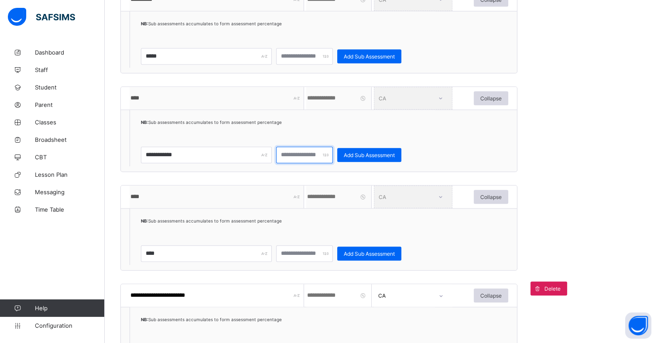
scroll to position [595, 0]
click at [215, 121] on span "NB: Sub assessments accumulates to form assessment percentage" at bounding box center [211, 122] width 141 height 5
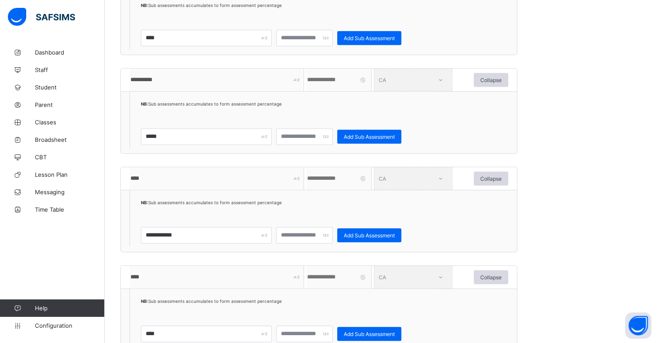
scroll to position [511, 0]
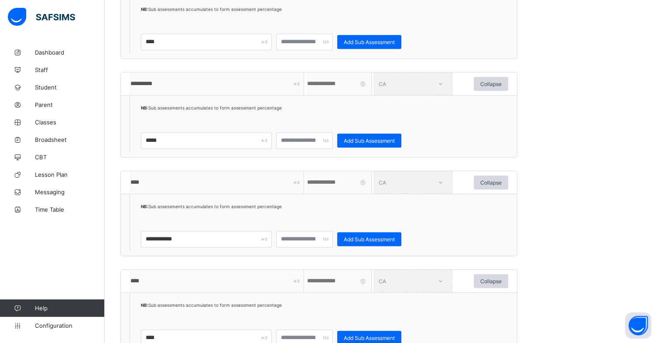
click at [439, 83] on div "CA" at bounding box center [413, 83] width 78 height 23
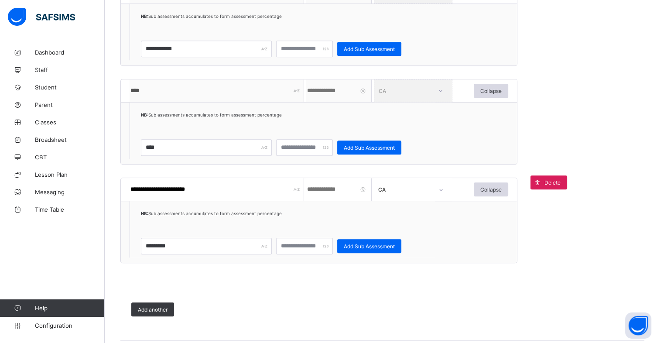
scroll to position [601, 0]
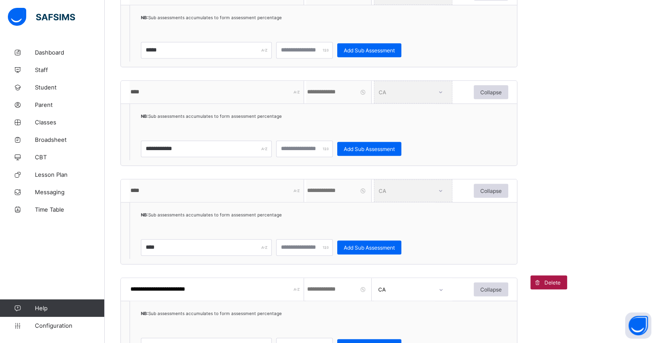
click at [545, 279] on span "Delete" at bounding box center [552, 282] width 16 height 7
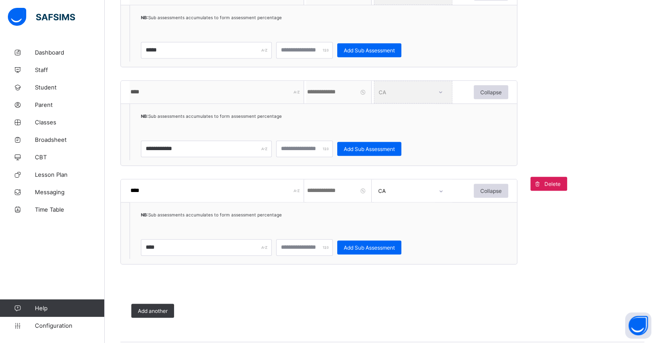
click at [321, 191] on input "*" at bounding box center [338, 190] width 65 height 23
click at [225, 198] on input "****" at bounding box center [216, 190] width 174 height 23
type input "*"
type input "*******"
click at [329, 191] on input "*" at bounding box center [338, 190] width 65 height 23
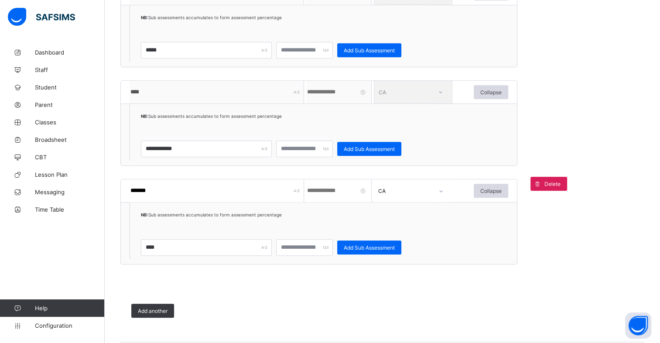
type input "*"
click at [300, 245] on input "*" at bounding box center [304, 247] width 57 height 17
type input "*"
click at [242, 248] on input "****" at bounding box center [206, 247] width 131 height 17
type input "*"
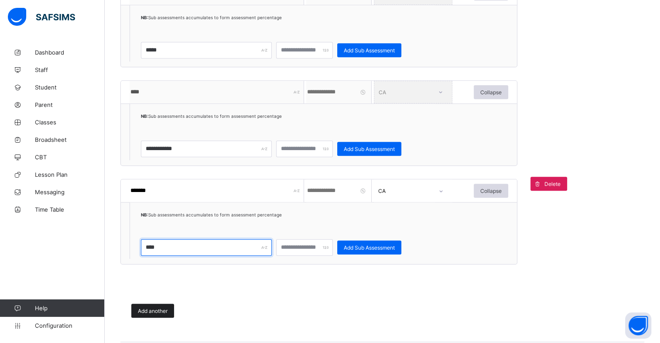
type input "****"
click at [159, 308] on span "Add another" at bounding box center [153, 310] width 30 height 7
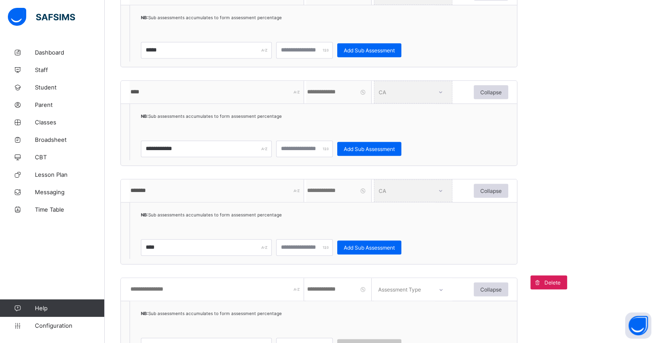
click at [161, 286] on input "text" at bounding box center [216, 289] width 174 height 23
type input "****"
click at [323, 289] on input "number" at bounding box center [338, 289] width 65 height 23
type input "*"
click at [422, 290] on div "Assessment Type" at bounding box center [402, 289] width 56 height 12
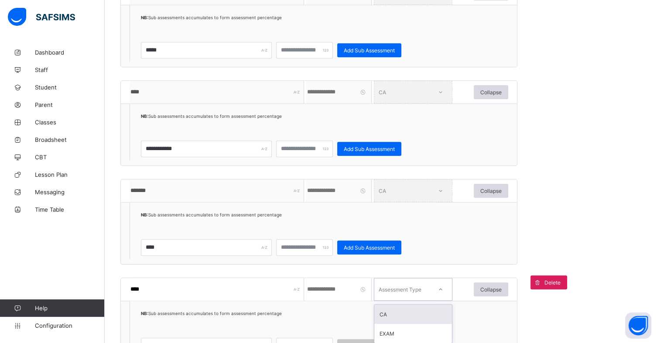
click at [401, 314] on div "CA" at bounding box center [413, 313] width 78 height 19
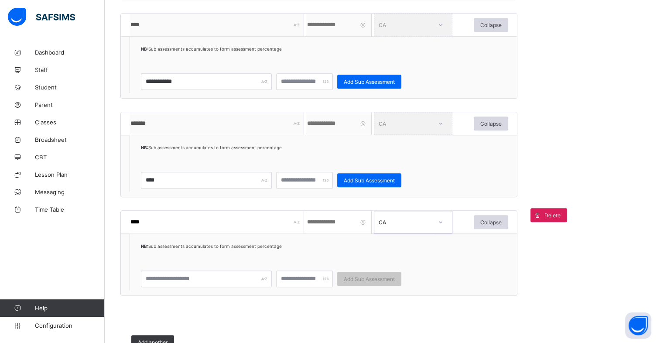
scroll to position [669, 0]
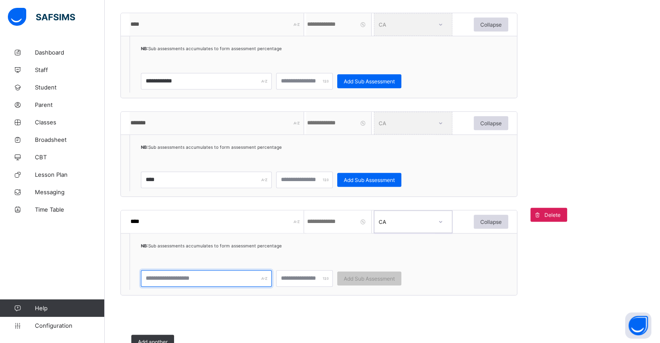
click at [216, 275] on input "text" at bounding box center [206, 278] width 131 height 17
type input "****"
click at [300, 278] on input "number" at bounding box center [304, 278] width 57 height 17
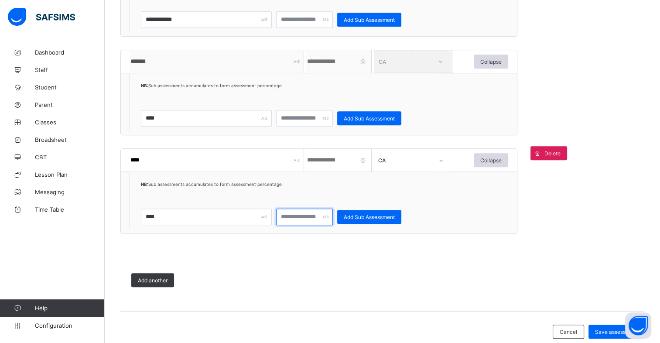
scroll to position [732, 0]
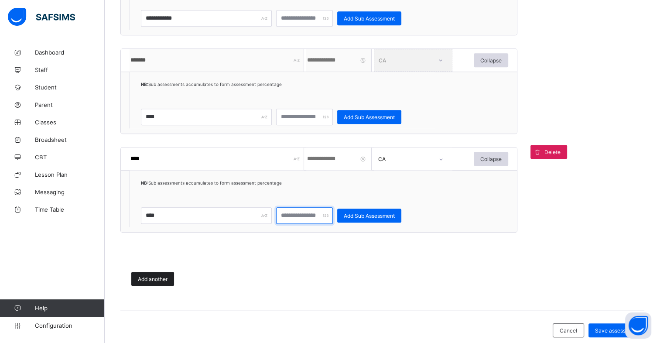
type input "*"
click at [151, 276] on span "Add another" at bounding box center [153, 279] width 30 height 7
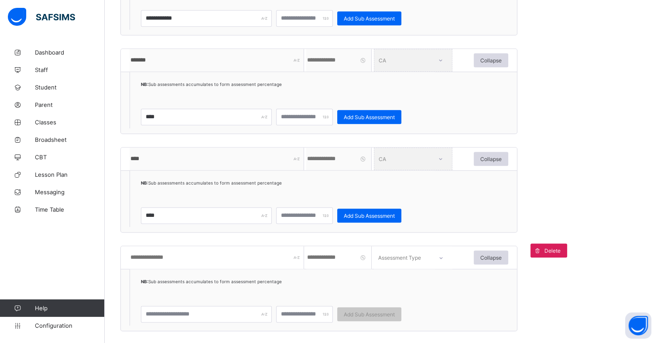
click at [164, 255] on input "text" at bounding box center [216, 257] width 174 height 23
paste input "**********"
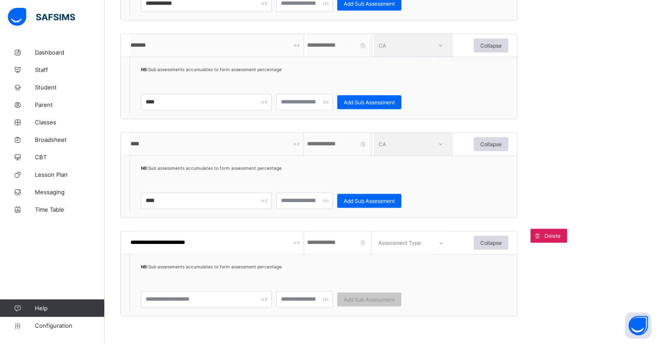
type input "**********"
click at [327, 237] on input "number" at bounding box center [338, 242] width 65 height 23
type input "*"
click at [399, 244] on div "Assessment Type" at bounding box center [399, 242] width 43 height 23
click at [404, 265] on div "CA" at bounding box center [413, 267] width 78 height 19
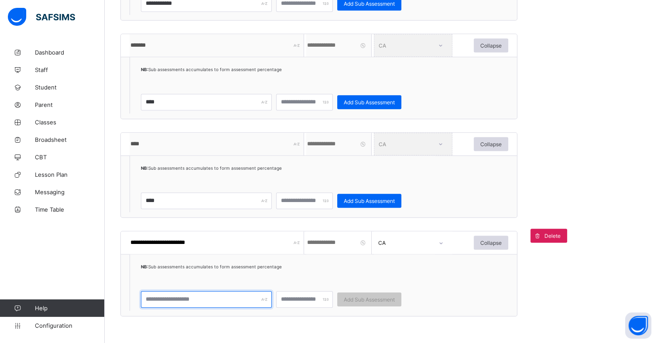
click at [230, 298] on input "text" at bounding box center [206, 299] width 131 height 17
type input "*********"
click at [297, 303] on input "number" at bounding box center [304, 299] width 57 height 17
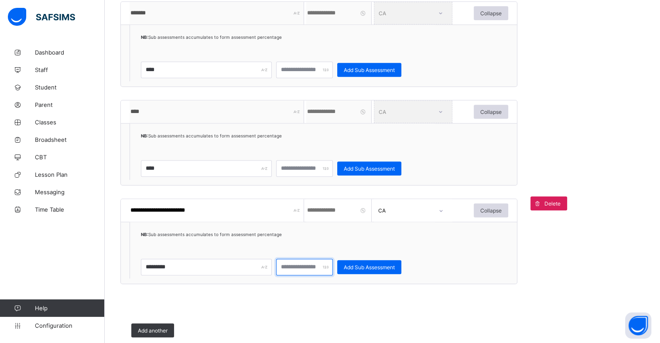
scroll to position [849, 0]
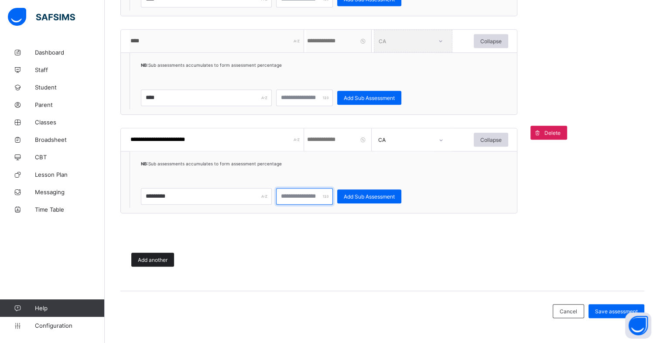
type input "*"
click at [164, 257] on span "Add another" at bounding box center [153, 259] width 30 height 7
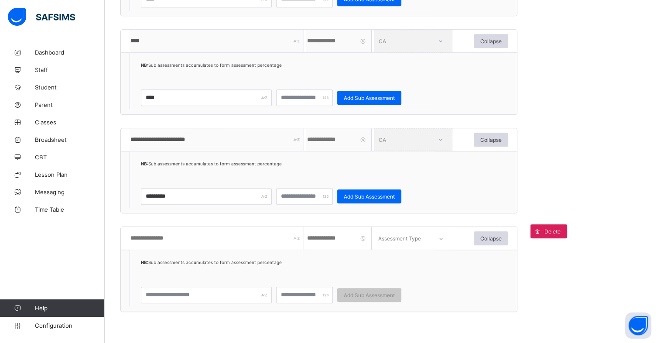
click at [198, 238] on input "text" at bounding box center [216, 238] width 174 height 23
type input "**********"
click at [311, 240] on input "number" at bounding box center [338, 238] width 65 height 23
type input "**"
click at [422, 238] on div "Assessment Type" at bounding box center [402, 238] width 56 height 12
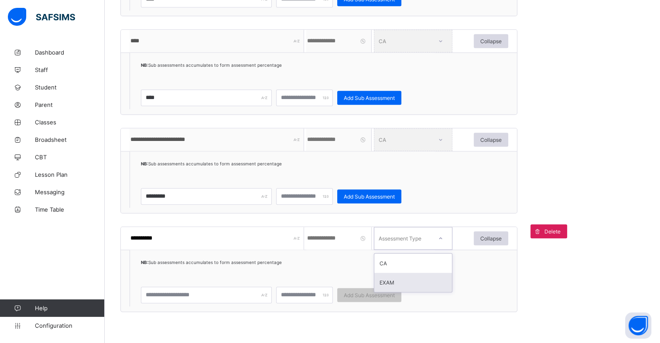
drag, startPoint x: 402, startPoint y: 266, endPoint x: 398, endPoint y: 288, distance: 22.1
click at [398, 288] on div "CA EXAM" at bounding box center [413, 272] width 78 height 38
click at [398, 284] on div "EXAM" at bounding box center [413, 281] width 78 height 19
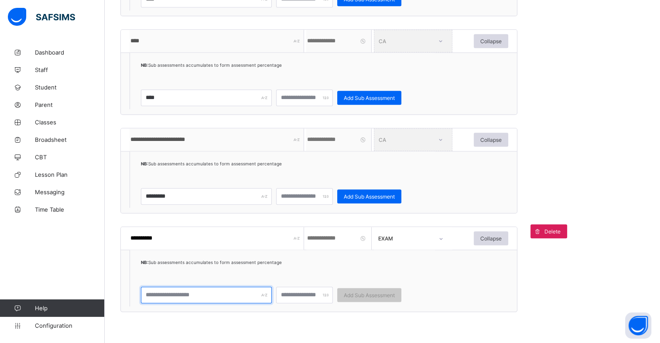
click at [214, 297] on input "text" at bounding box center [206, 294] width 131 height 17
type input "****"
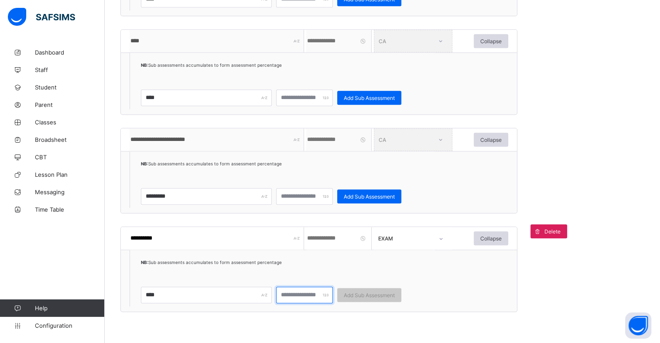
click at [292, 297] on input "number" at bounding box center [304, 294] width 57 height 17
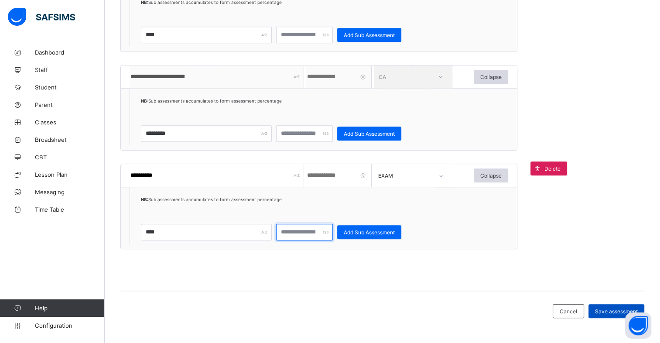
type input "***"
click at [611, 308] on span "Save assessment" at bounding box center [616, 311] width 43 height 7
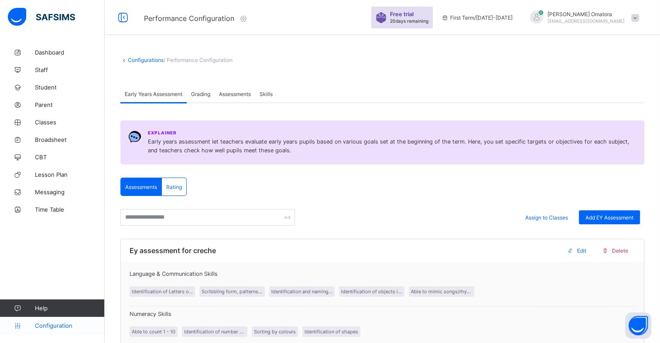
click at [67, 326] on span "Configuration" at bounding box center [69, 325] width 69 height 7
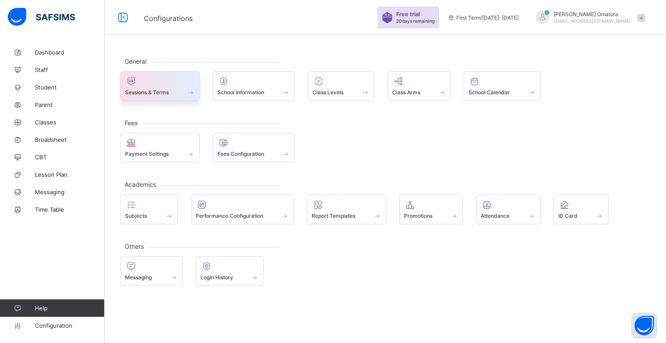
click at [181, 92] on div "Sessions & Terms" at bounding box center [160, 91] width 70 height 7
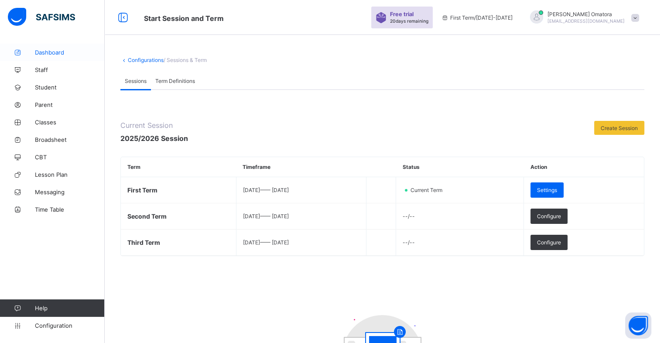
click at [65, 54] on span "Dashboard" at bounding box center [70, 52] width 70 height 7
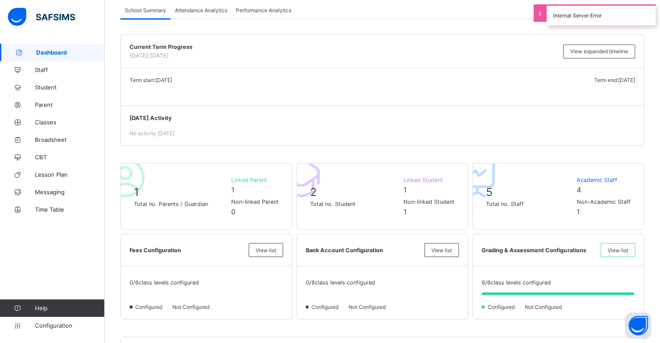
scroll to position [56, 0]
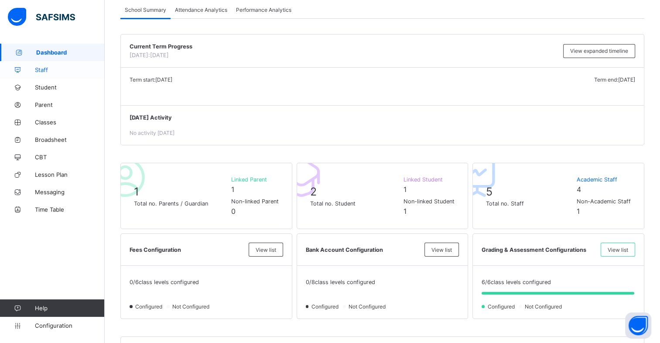
click at [35, 71] on span "Staff" at bounding box center [70, 69] width 70 height 7
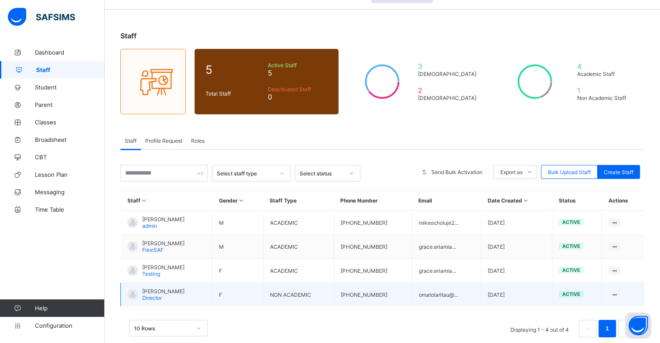
scroll to position [28, 0]
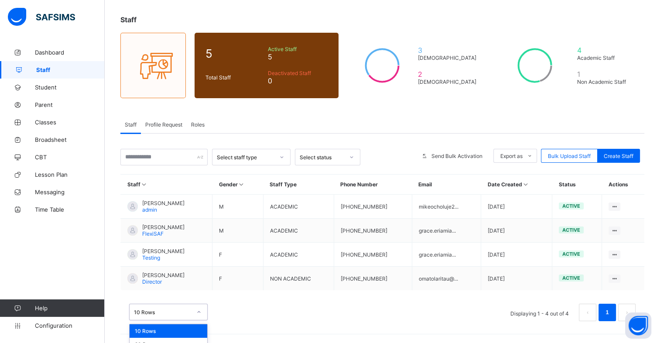
scroll to position [64, 0]
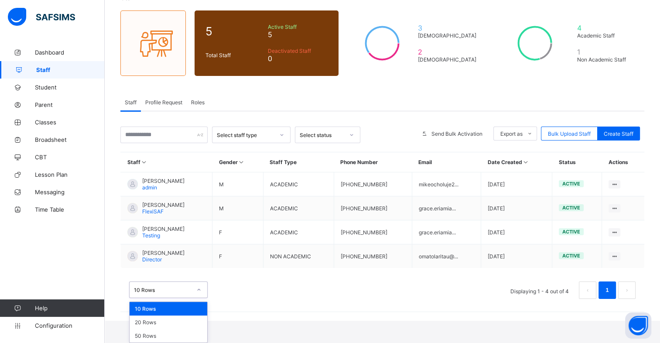
click at [197, 298] on div "option 10 Rows focused, 1 of 3. 3 results available. Use Up and Down to choose …" at bounding box center [168, 289] width 78 height 17
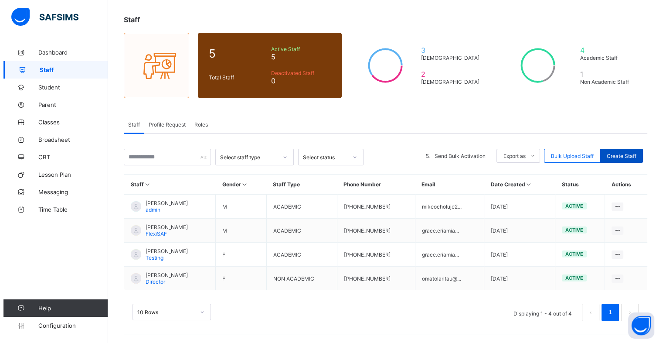
scroll to position [41, 0]
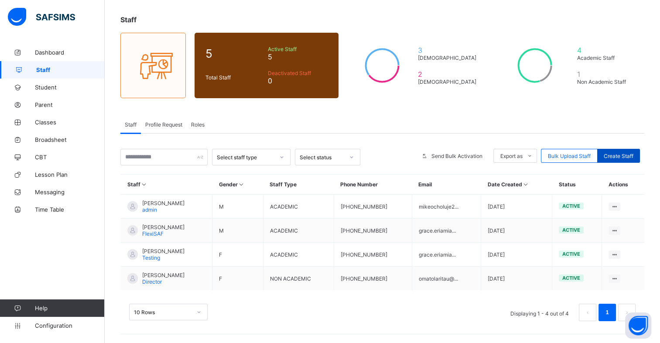
click at [621, 133] on div "Select staff type Select status Send Bulk Activation Export as Pdf Report Excel…" at bounding box center [382, 231] width 524 height 196
click at [609, 154] on span "Create Staff" at bounding box center [618, 156] width 30 height 7
select select "**"
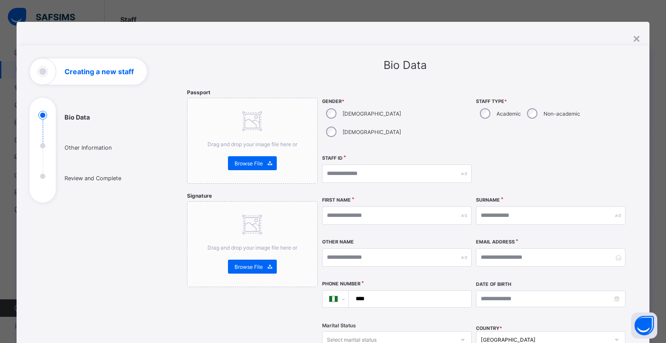
drag, startPoint x: 623, startPoint y: 156, endPoint x: 614, endPoint y: 152, distance: 10.5
click at [614, 152] on div "**********" at bounding box center [474, 244] width 305 height 310
click at [636, 41] on div "×" at bounding box center [637, 38] width 8 height 15
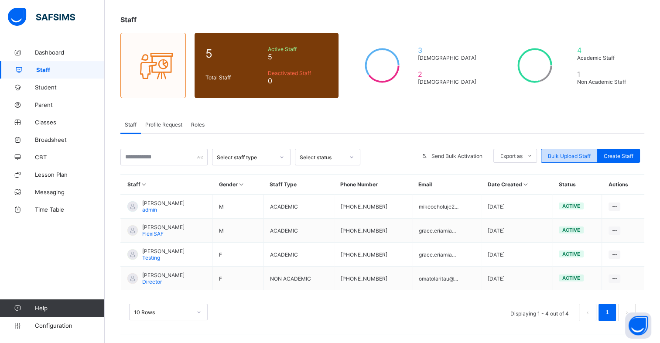
click at [574, 156] on span "Bulk Upload Staff" at bounding box center [569, 156] width 43 height 7
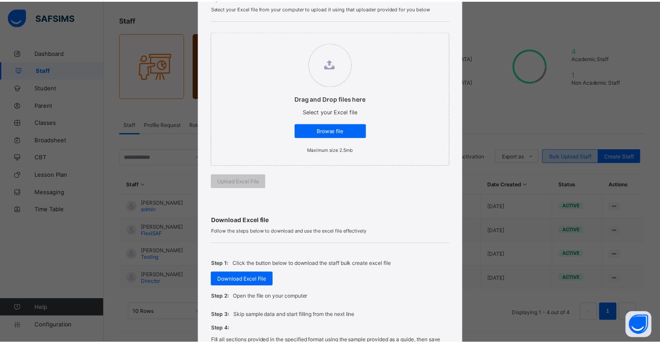
scroll to position [73, 0]
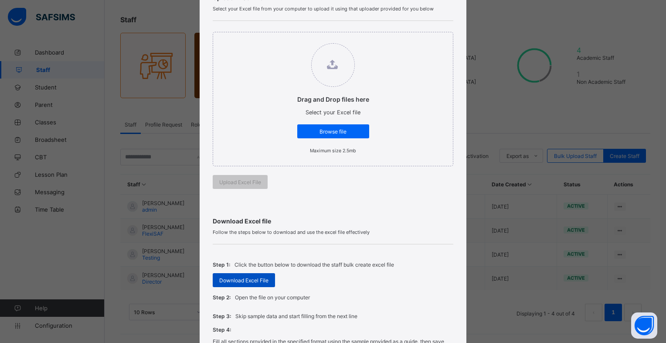
click at [251, 282] on span "Download Excel File" at bounding box center [243, 280] width 49 height 7
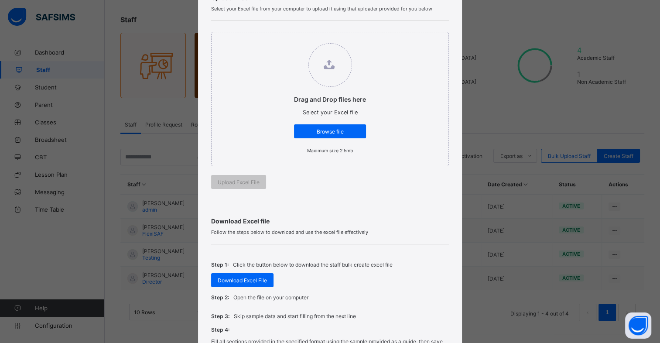
click at [500, 112] on div "Bulk Upload Staff Upload Excel File Select your Excel file from your computer t…" at bounding box center [330, 171] width 660 height 343
click at [184, 235] on div "Bulk Upload Staff Upload Excel File Select your Excel file from your computer t…" at bounding box center [330, 171] width 660 height 343
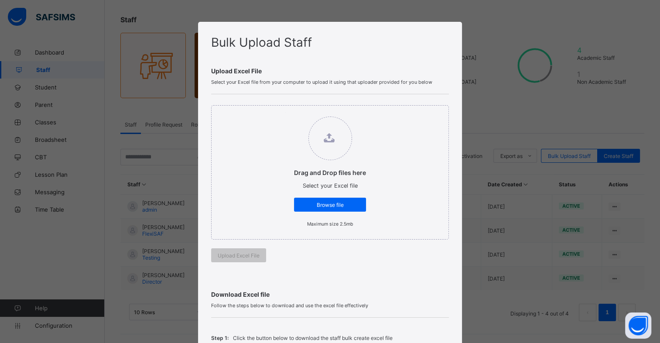
click at [540, 177] on div "Bulk Upload Staff Upload Excel File Select your Excel file from your computer t…" at bounding box center [330, 171] width 660 height 343
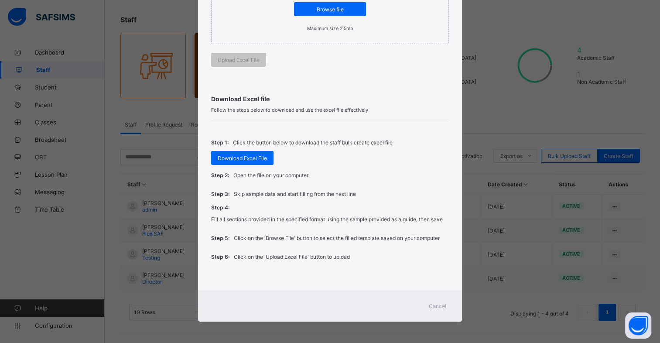
click at [436, 304] on span "Cancel" at bounding box center [437, 306] width 17 height 7
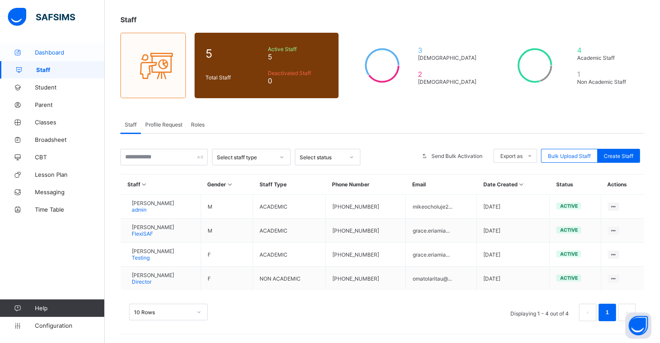
click at [43, 54] on span "Dashboard" at bounding box center [70, 52] width 70 height 7
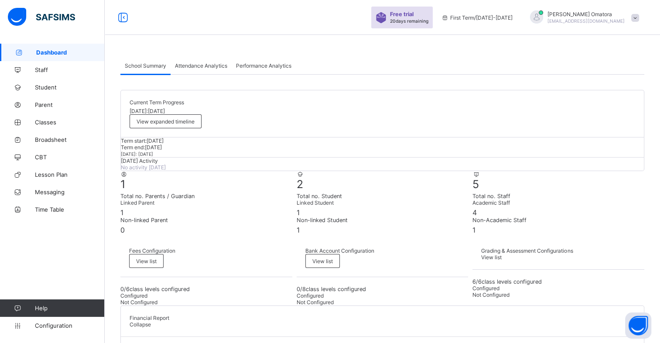
click at [353, 58] on div "School Summary Attendance Analytics Performance Analytics" at bounding box center [382, 66] width 524 height 18
click at [428, 21] on span "20 days remaining" at bounding box center [409, 20] width 38 height 5
click at [386, 18] on img at bounding box center [380, 17] width 11 height 11
click at [42, 68] on span "Staff" at bounding box center [70, 69] width 70 height 7
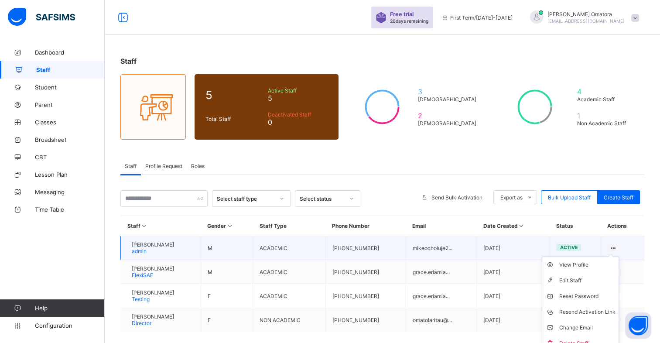
click at [619, 256] on ul "View Profile Edit Staff Reset Password Resend Activation Link Change Email Dele…" at bounding box center [579, 303] width 77 height 95
click at [617, 245] on icon at bounding box center [612, 248] width 7 height 7
click at [580, 263] on div "View Profile" at bounding box center [586, 264] width 56 height 9
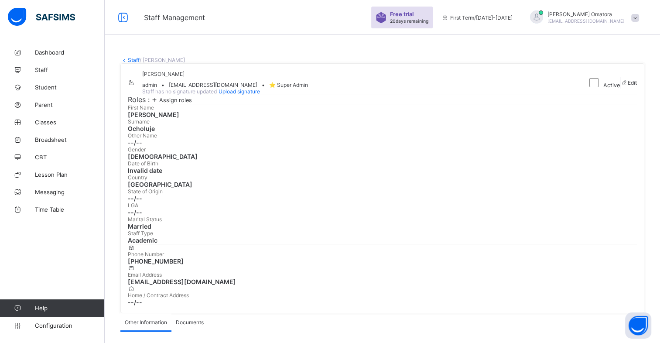
click at [171, 103] on span "Assign roles" at bounding box center [175, 100] width 33 height 7
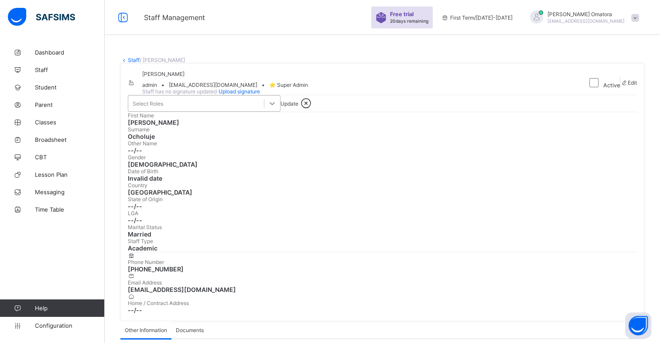
click at [274, 108] on icon at bounding box center [272, 103] width 9 height 9
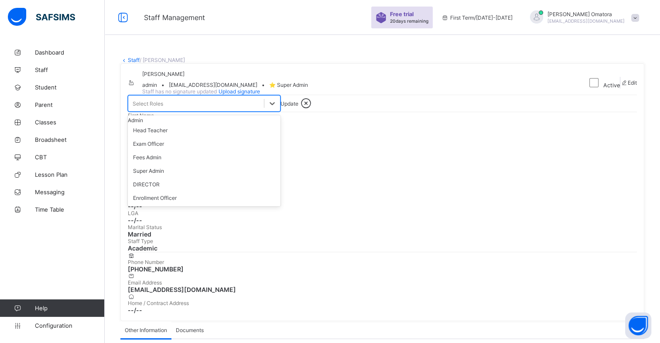
click at [342, 112] on div "option Admin focused, 1 of 7. 7 results available. Use Up and Down to choose op…" at bounding box center [382, 103] width 509 height 17
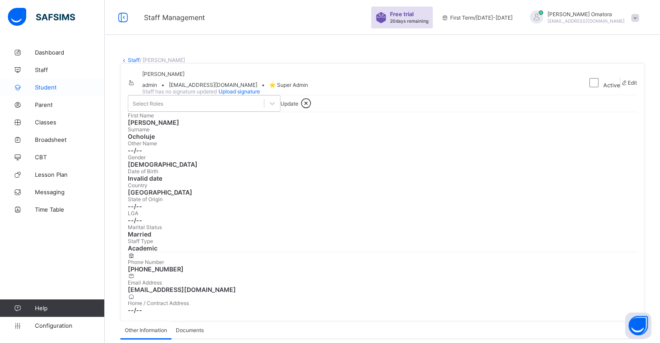
click at [42, 85] on span "Student" at bounding box center [70, 87] width 70 height 7
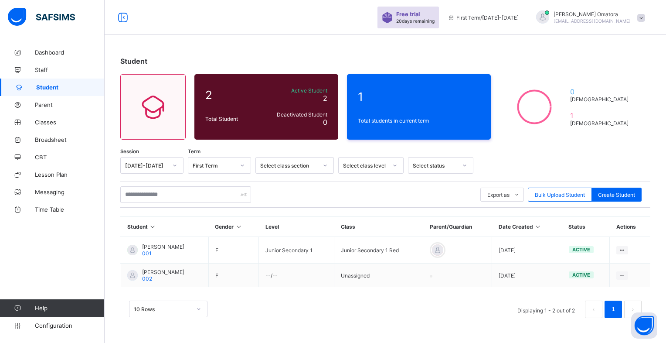
click at [594, 19] on span "[EMAIL_ADDRESS][DOMAIN_NAME]" at bounding box center [592, 20] width 77 height 5
click at [642, 29] on ul "online Notifications Profile Subscription Logout" at bounding box center [616, 69] width 65 height 80
click at [549, 16] on div at bounding box center [542, 16] width 13 height 13
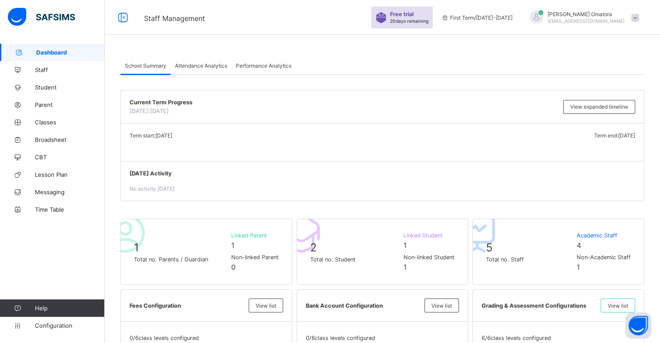
click at [635, 17] on div "[PERSON_NAME] [EMAIL_ADDRESS][DOMAIN_NAME]" at bounding box center [582, 17] width 122 height 14
click at [628, 104] on span "Logout" at bounding box center [611, 100] width 58 height 10
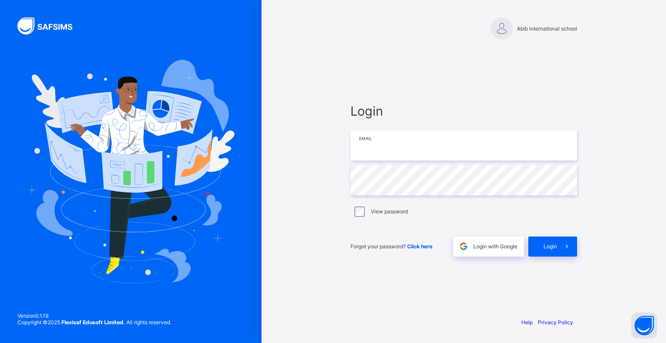
type input "**********"
click at [553, 247] on span "Login" at bounding box center [551, 246] width 14 height 7
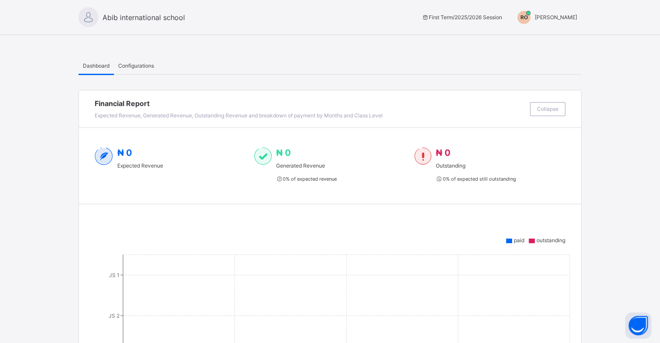
click at [131, 66] on span "Configurations" at bounding box center [136, 65] width 36 height 7
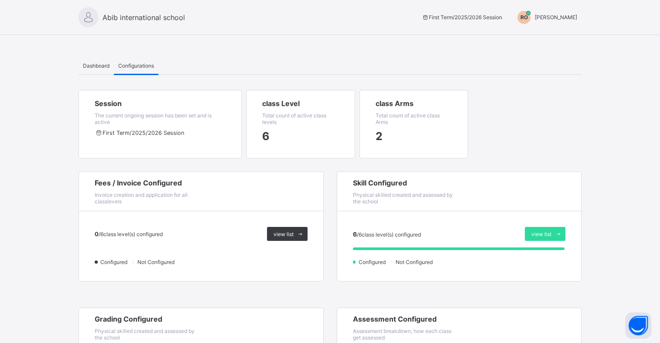
click at [527, 19] on span "RO" at bounding box center [523, 17] width 7 height 7
click at [549, 39] on span "Switch to Admin View" at bounding box center [544, 37] width 66 height 10
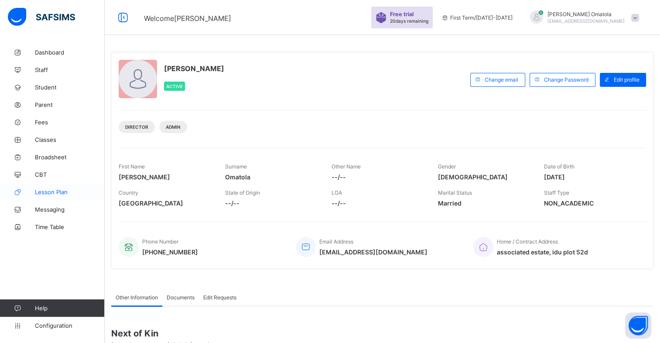
click at [54, 190] on span "Lesson Plan" at bounding box center [70, 191] width 70 height 7
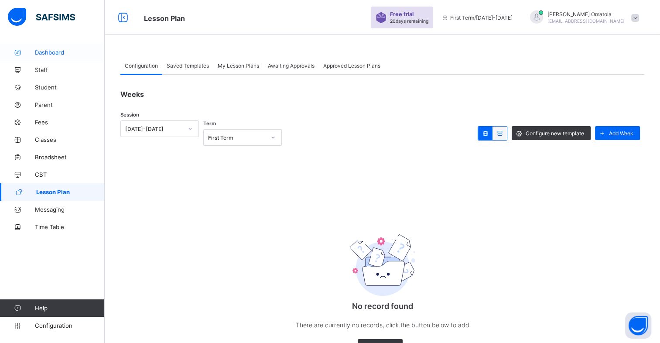
click at [54, 51] on span "Dashboard" at bounding box center [70, 52] width 70 height 7
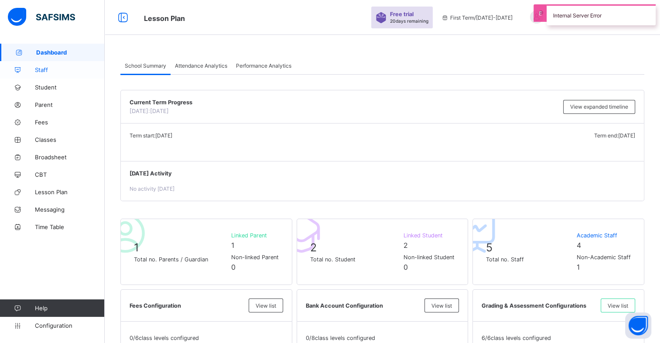
click at [38, 70] on span "Staff" at bounding box center [70, 69] width 70 height 7
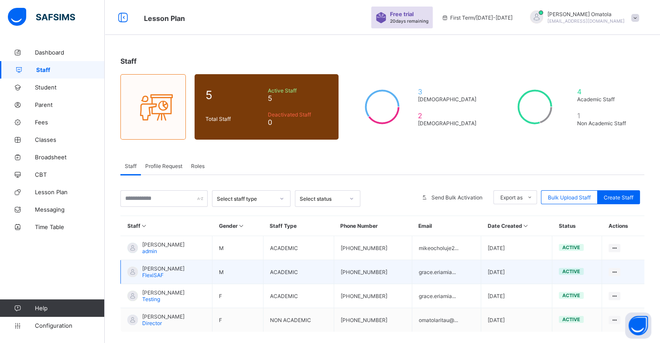
scroll to position [41, 0]
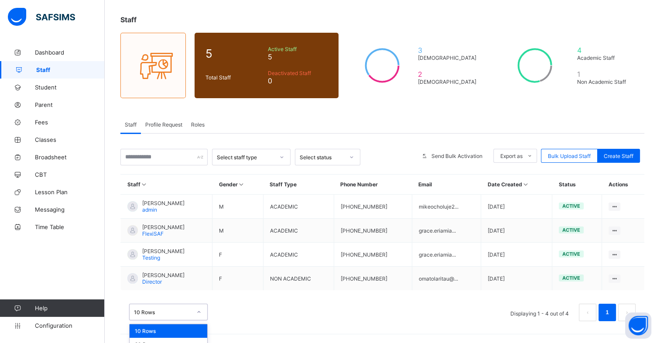
click at [180, 308] on div "option 10 Rows focused, 1 of 3. 3 results available. Use Up and Down to choose …" at bounding box center [168, 311] width 78 height 17
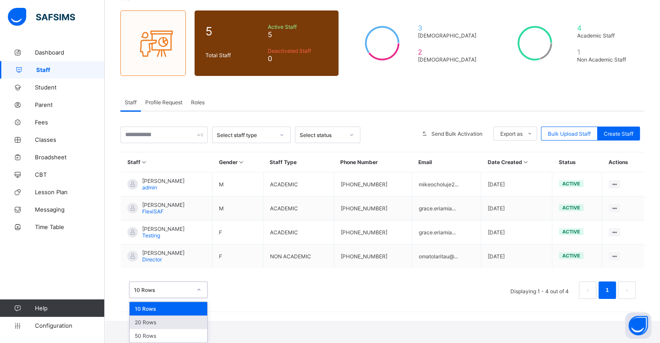
click at [161, 327] on div "20 Rows" at bounding box center [168, 322] width 78 height 14
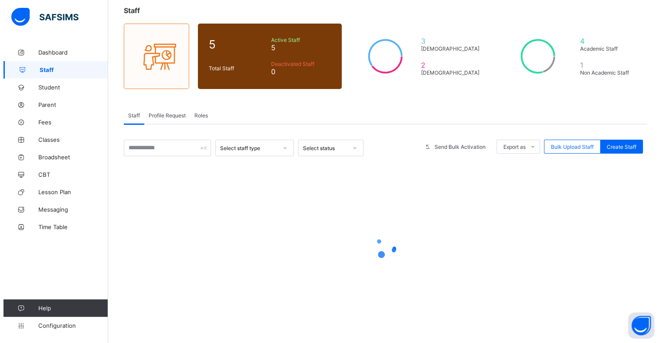
scroll to position [41, 0]
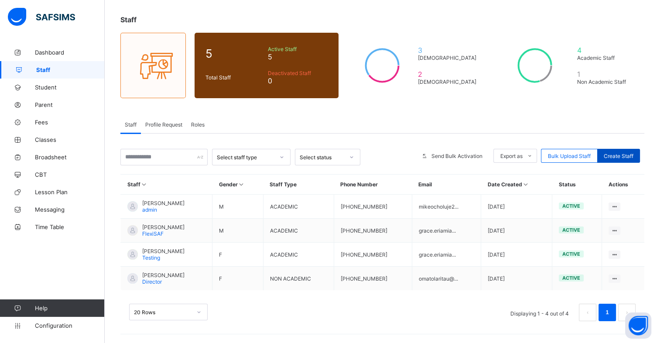
click at [628, 156] on span "Create Staff" at bounding box center [618, 156] width 30 height 7
select select "**"
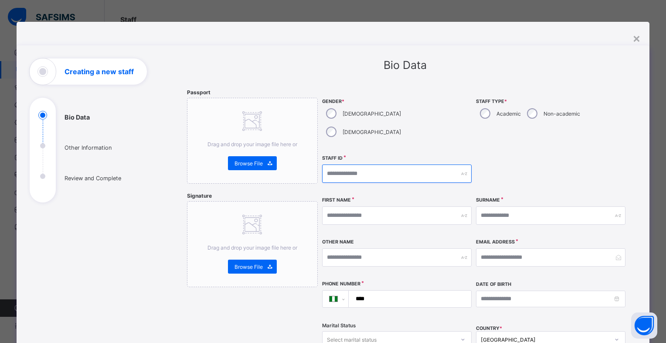
click at [413, 164] on input "text" at bounding box center [397, 173] width 150 height 18
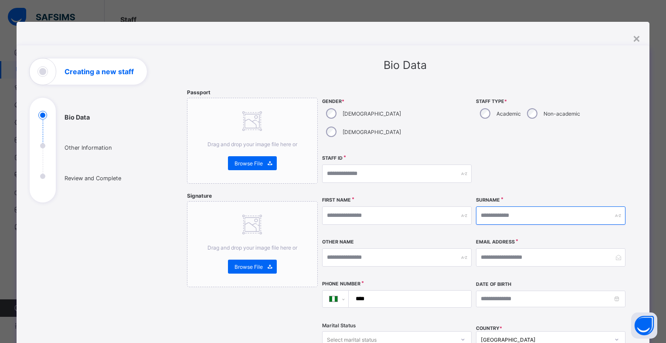
click at [493, 206] on input "text" at bounding box center [551, 215] width 150 height 18
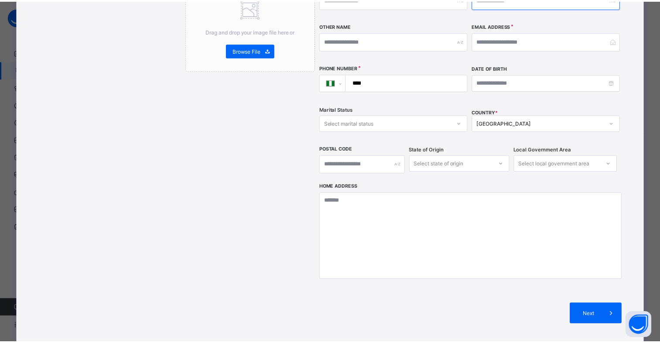
scroll to position [0, 0]
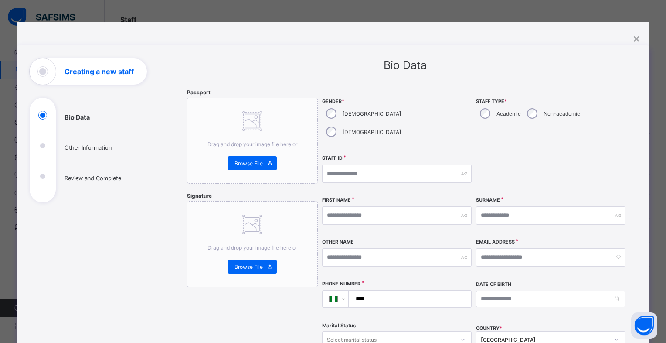
click at [636, 43] on div "×" at bounding box center [637, 38] width 8 height 15
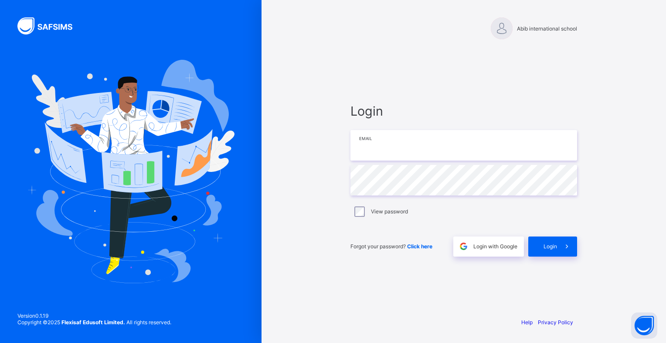
type input "**********"
